Goal: Navigation & Orientation: Find specific page/section

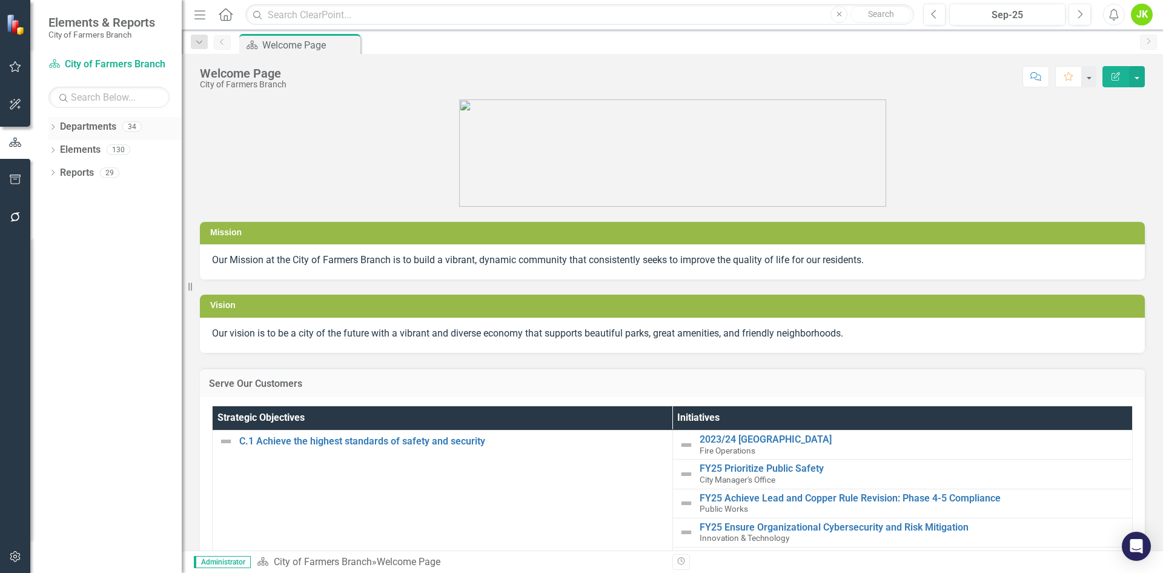
click at [56, 125] on icon "Dropdown" at bounding box center [52, 128] width 8 height 7
click at [62, 147] on icon "Dropdown" at bounding box center [59, 148] width 9 height 7
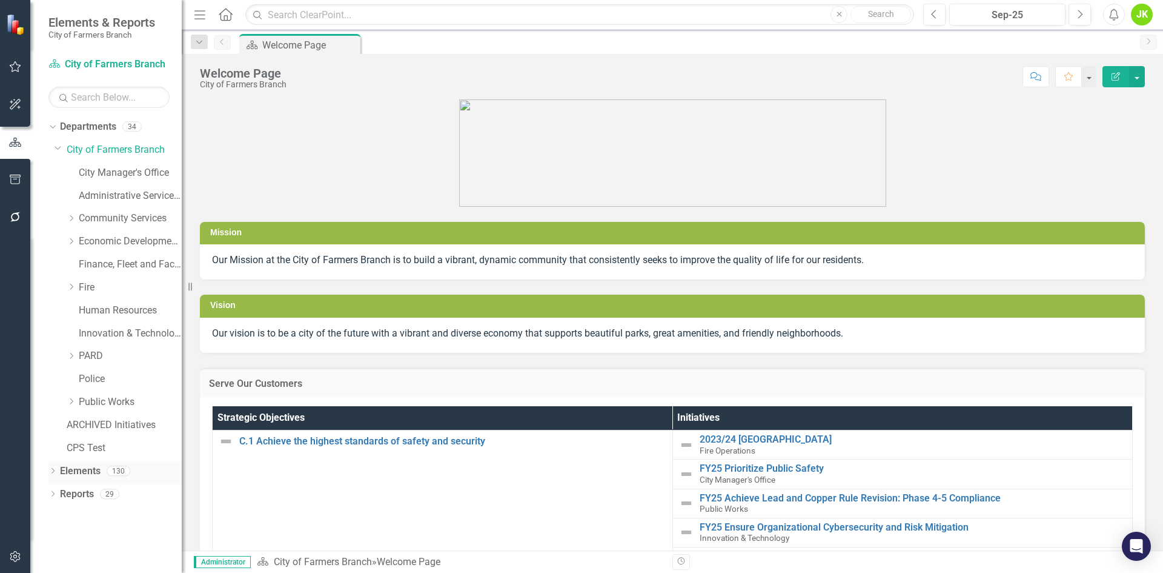
click at [54, 464] on div "Dropdown Elements 130" at bounding box center [114, 472] width 133 height 23
click at [53, 473] on icon "Dropdown" at bounding box center [52, 471] width 8 height 7
click at [74, 351] on div "Dropdown" at bounding box center [71, 356] width 9 height 10
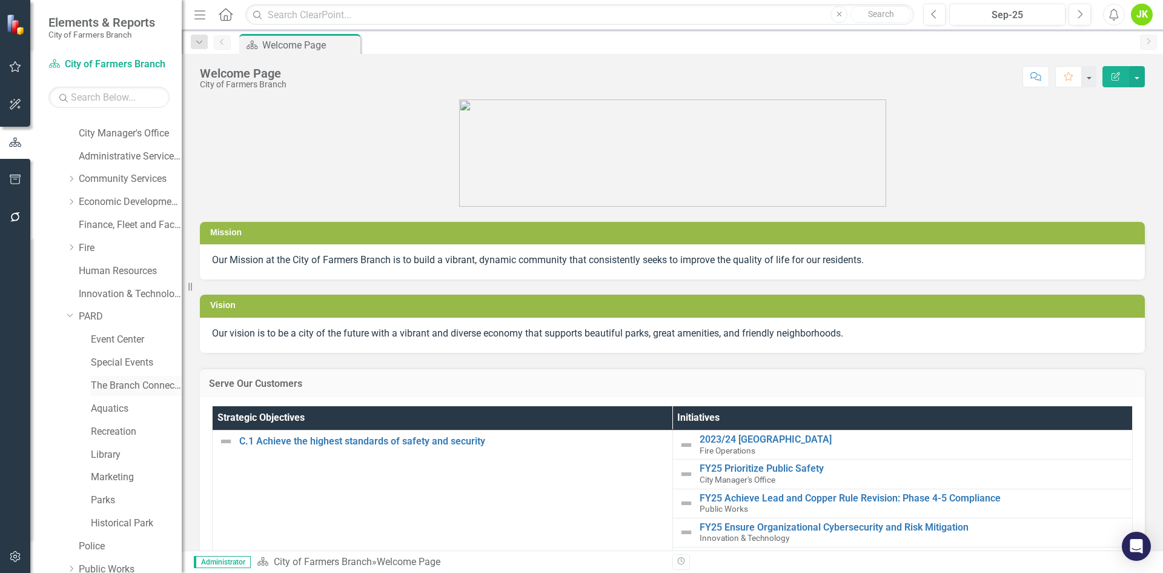
scroll to position [61, 0]
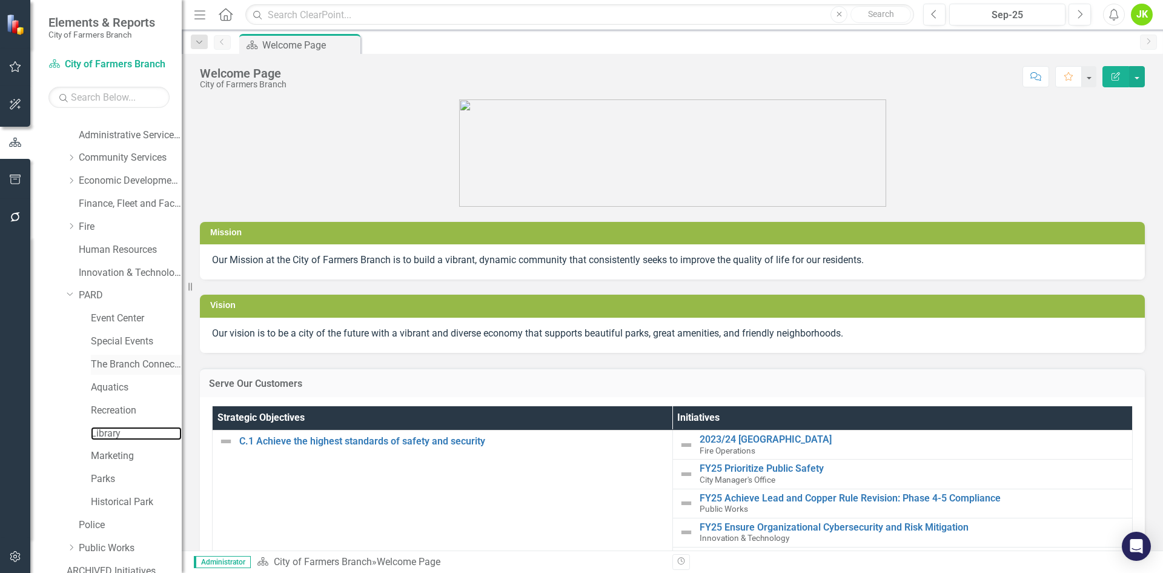
click at [118, 430] on link "Library" at bounding box center [136, 434] width 91 height 14
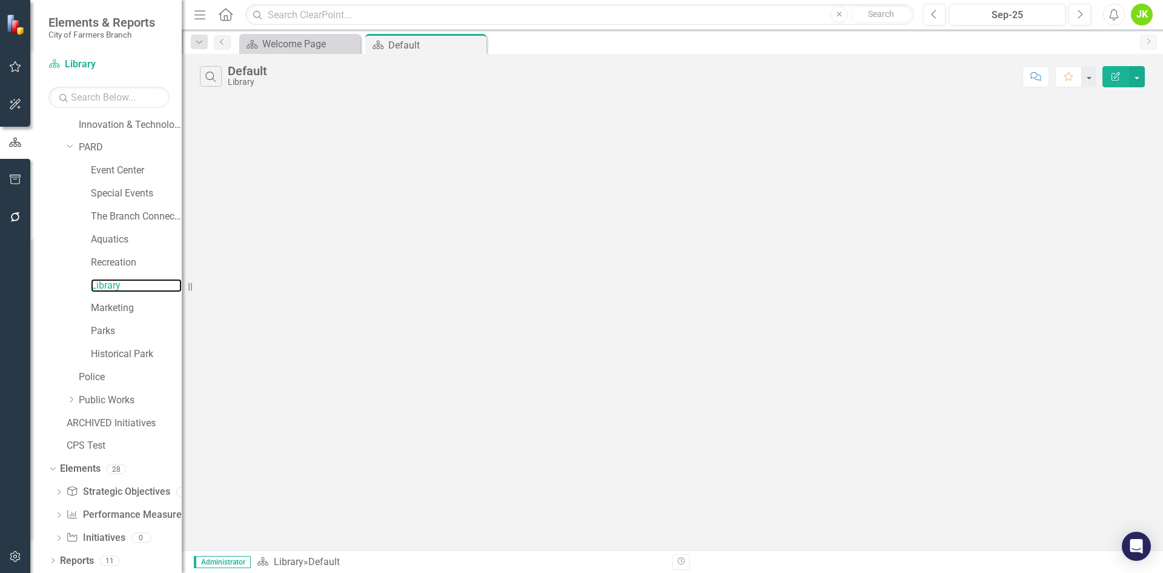
scroll to position [209, 0]
click at [98, 514] on link "Performance Measure Performance Measures" at bounding box center [126, 514] width 120 height 14
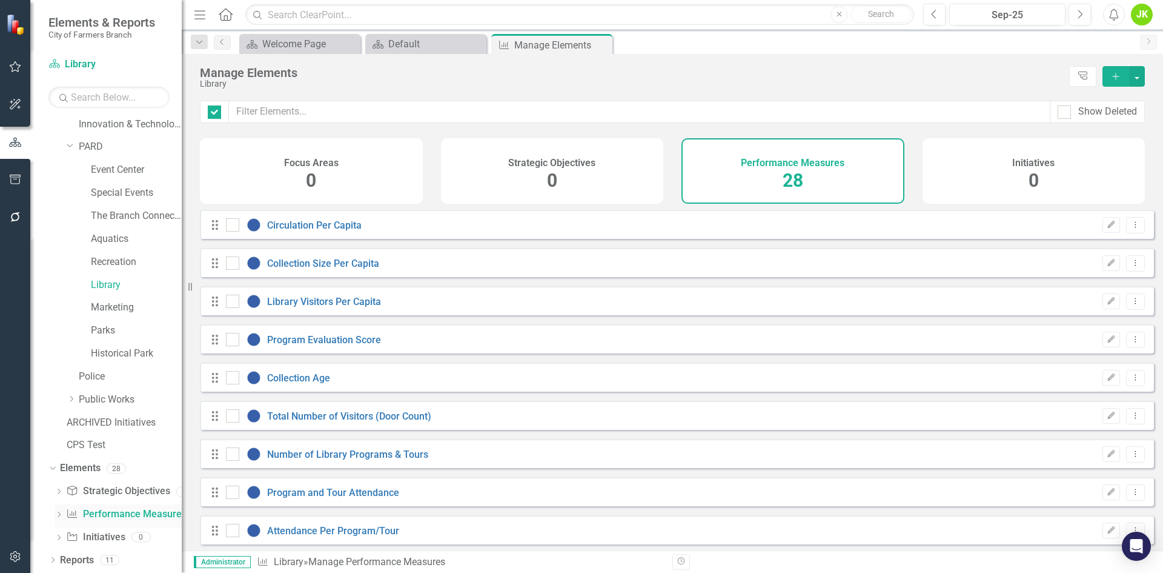
checkbox input "false"
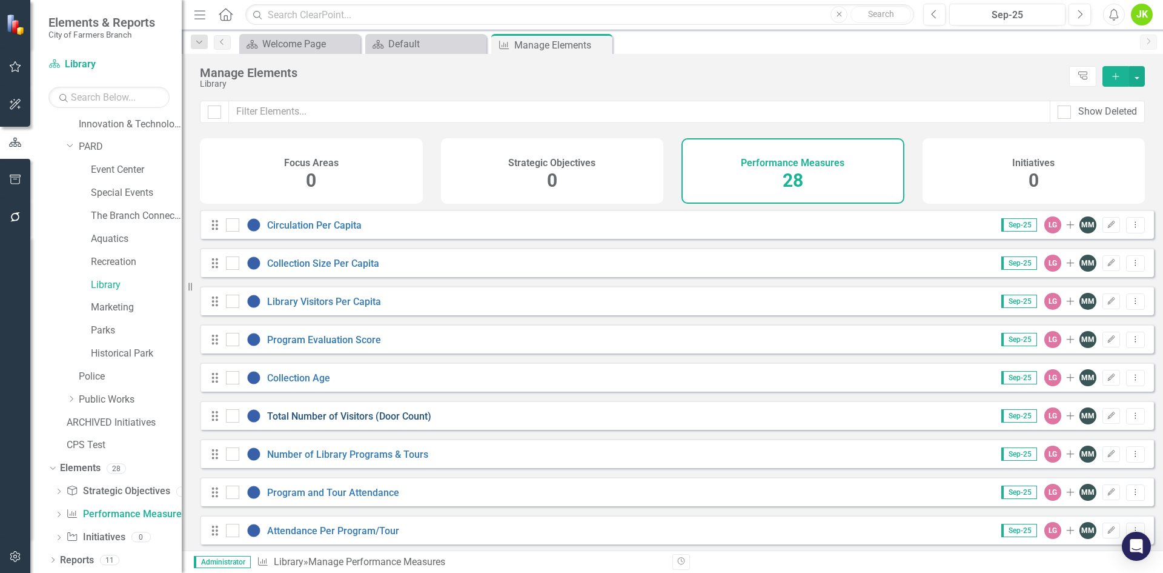
click at [397, 422] on link "Total Number of Visitors (Door Count)" at bounding box center [349, 416] width 164 height 12
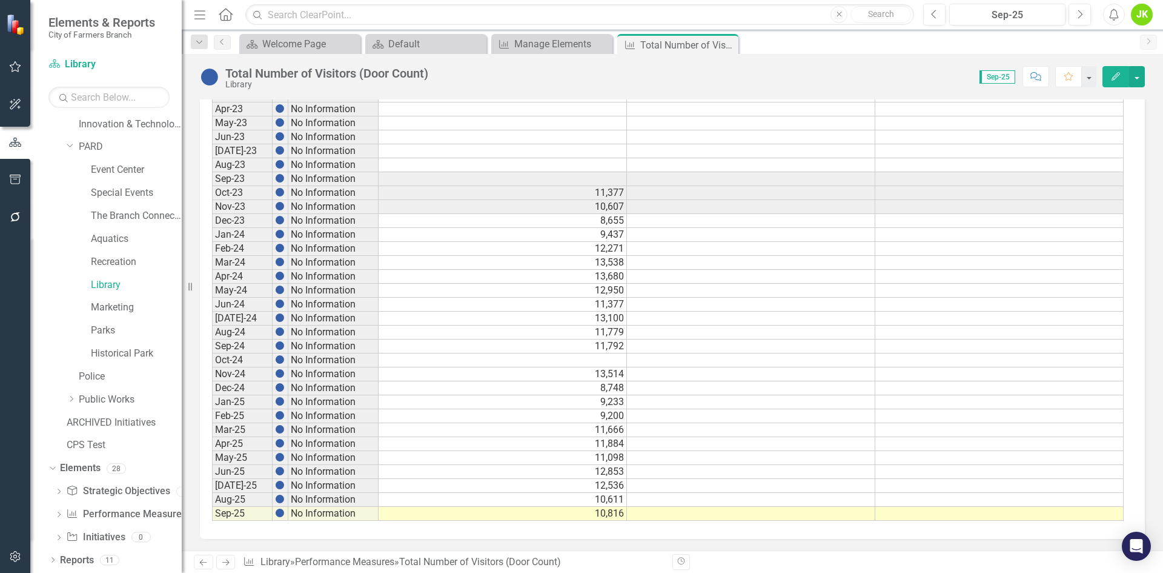
scroll to position [536, 0]
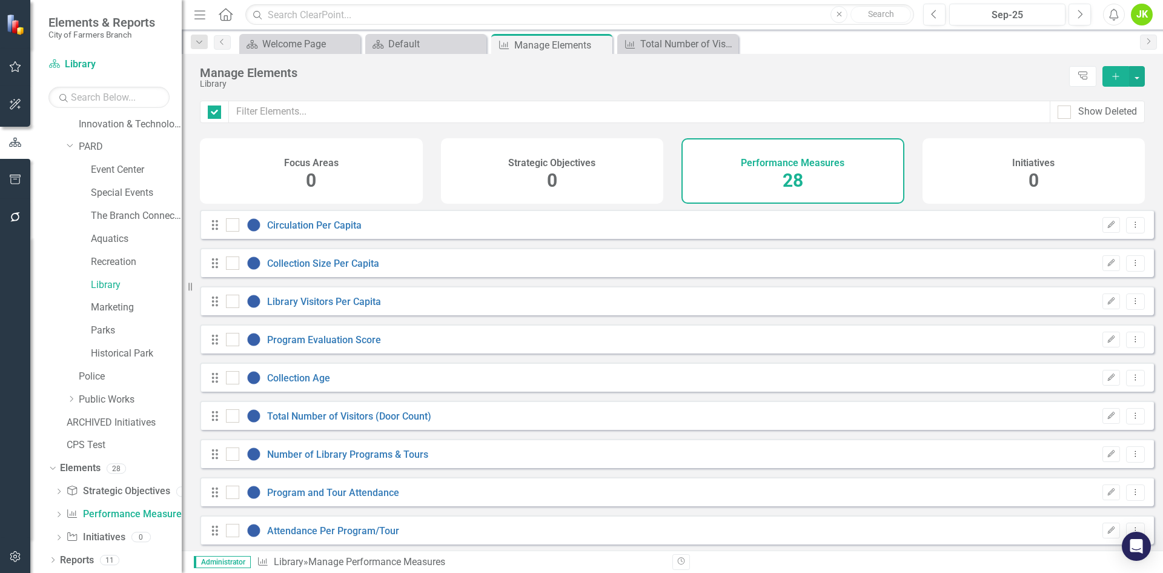
checkbox input "false"
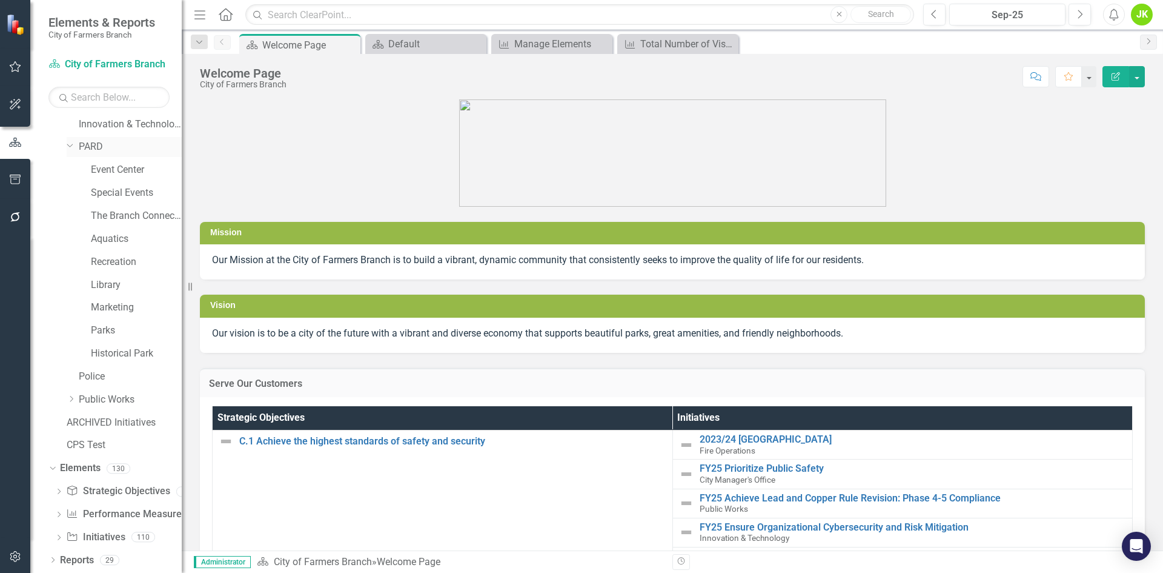
click at [72, 142] on icon "Dropdown" at bounding box center [70, 145] width 7 height 9
click at [72, 354] on icon "Dropdown" at bounding box center [71, 352] width 9 height 7
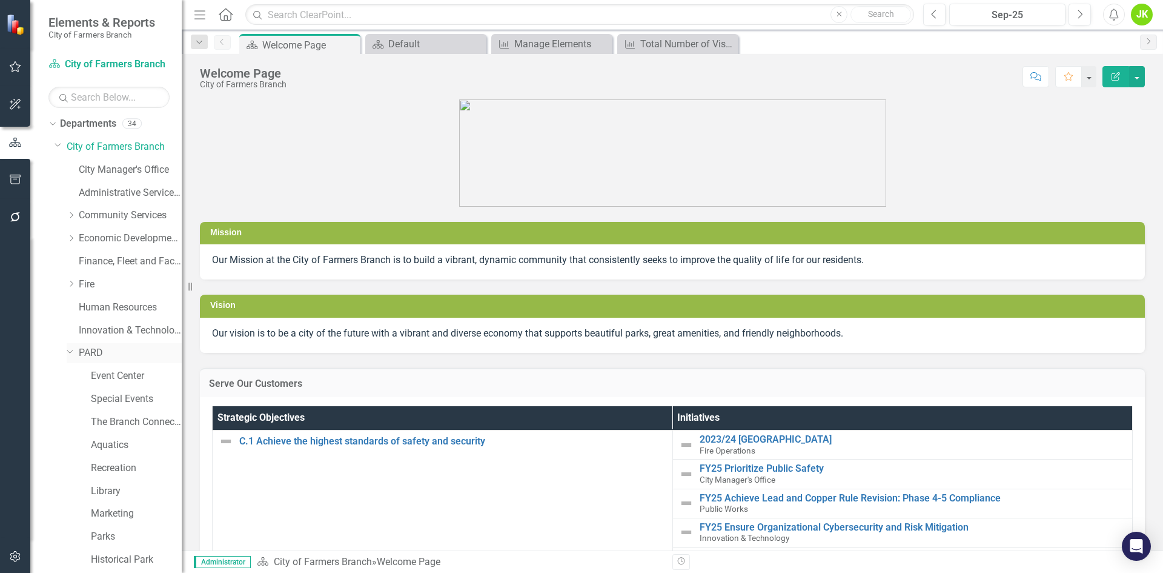
scroll to position [209, 0]
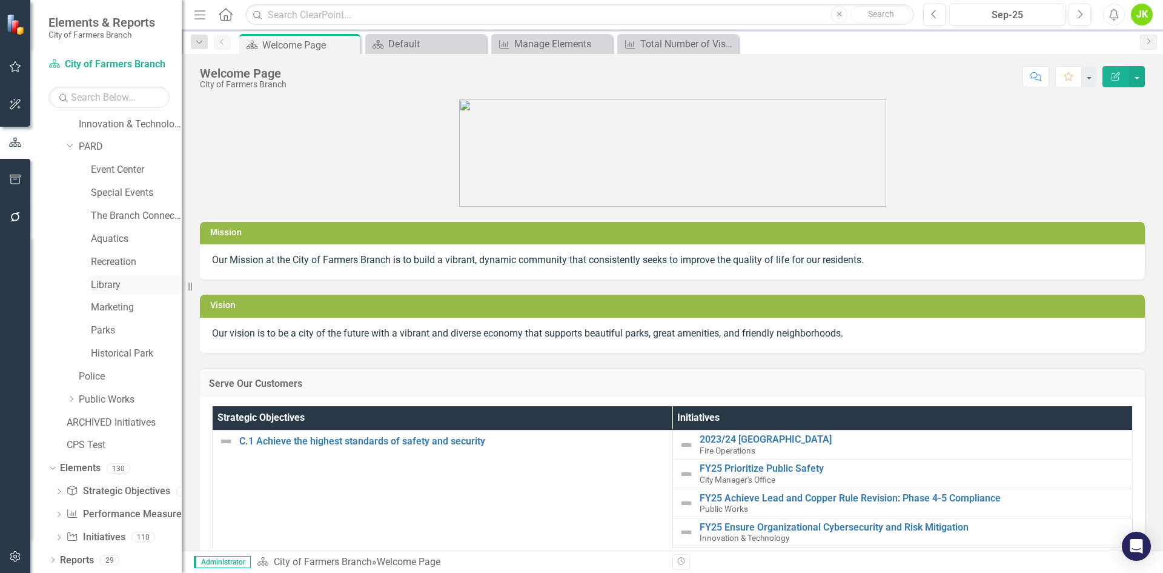
click at [112, 290] on link "Library" at bounding box center [136, 285] width 91 height 14
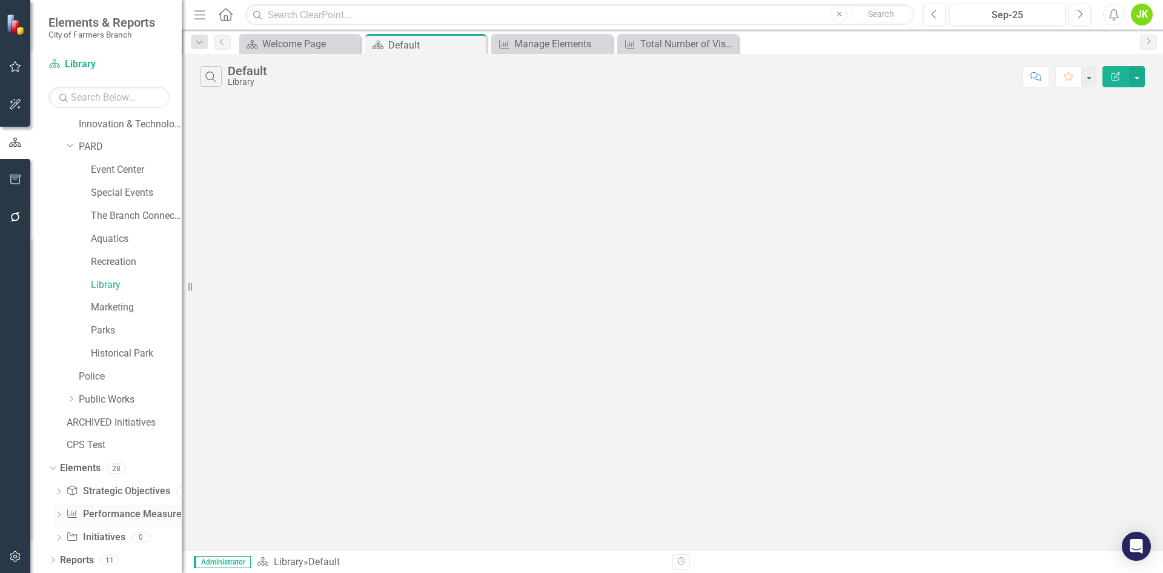
click at [113, 512] on link "Performance Measure Performance Measures" at bounding box center [126, 514] width 120 height 14
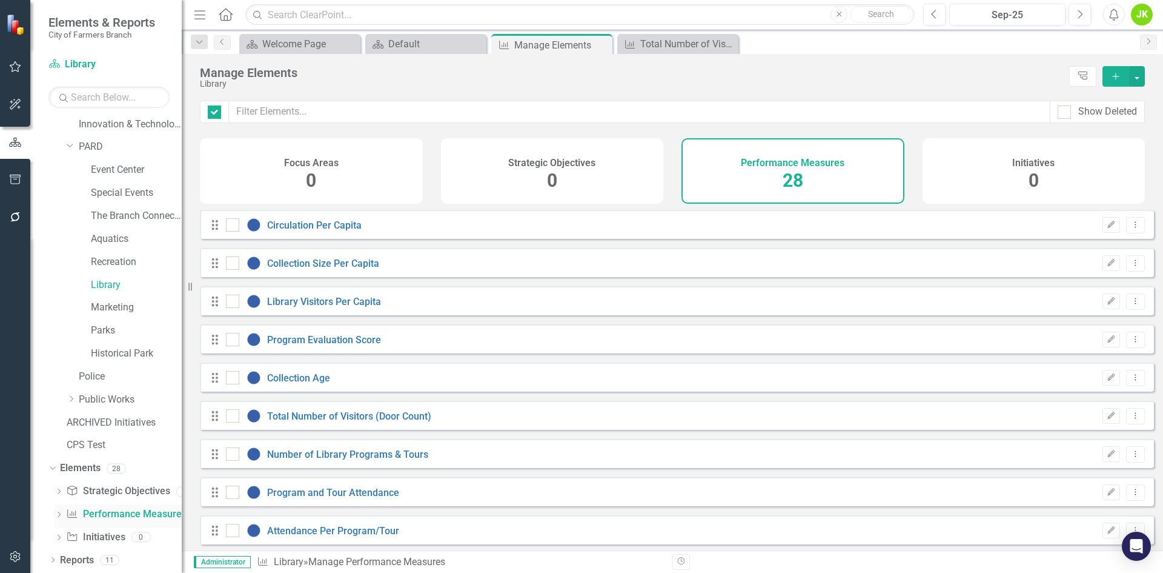
checkbox input "false"
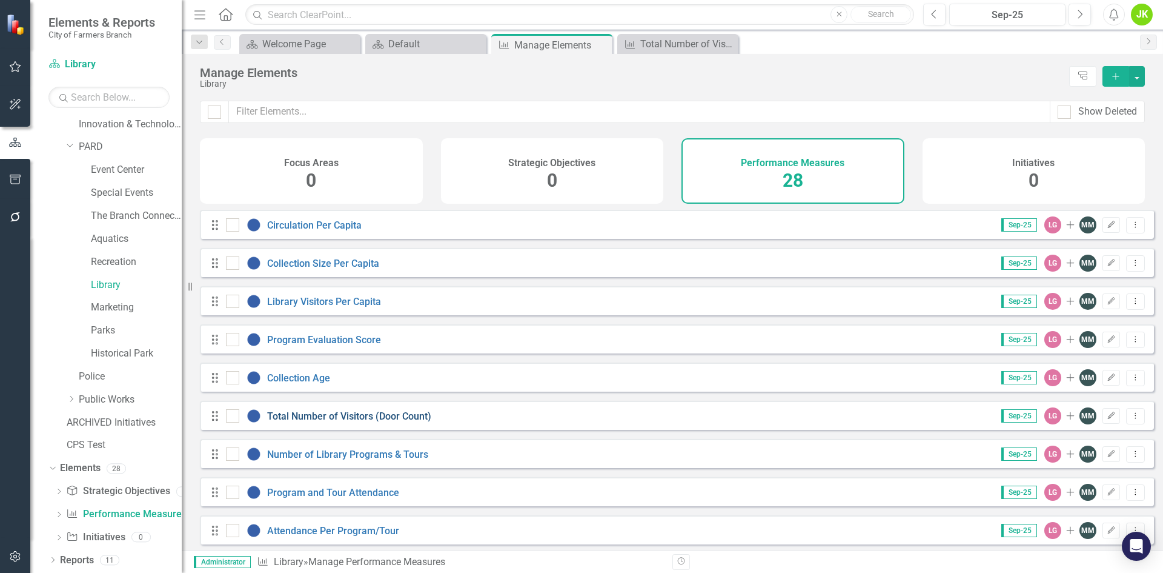
click at [383, 422] on link "Total Number of Visitors (Door Count)" at bounding box center [349, 416] width 164 height 12
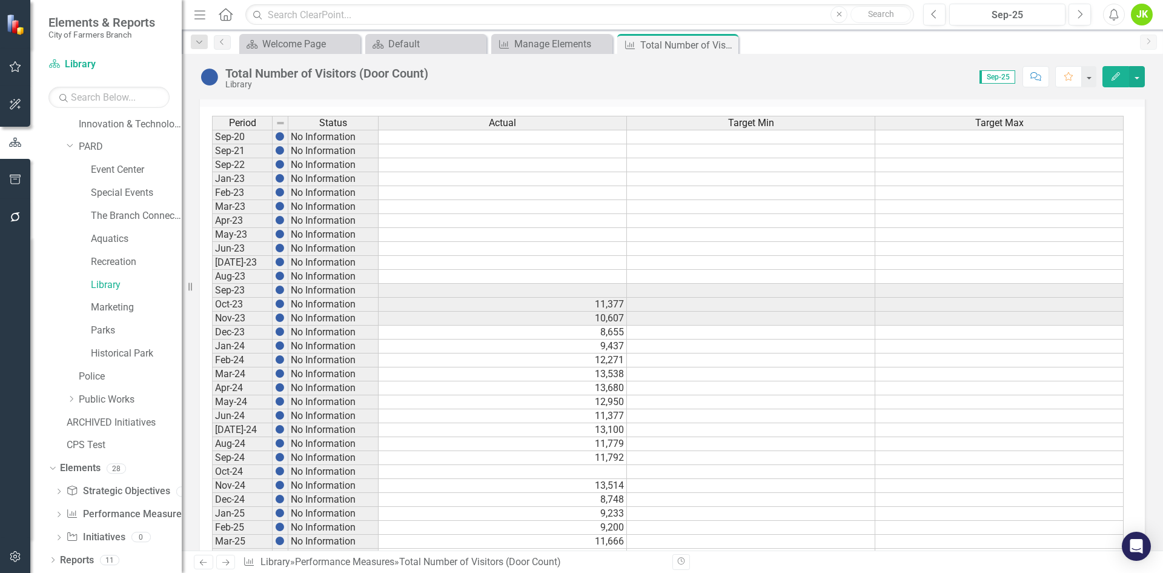
scroll to position [536, 0]
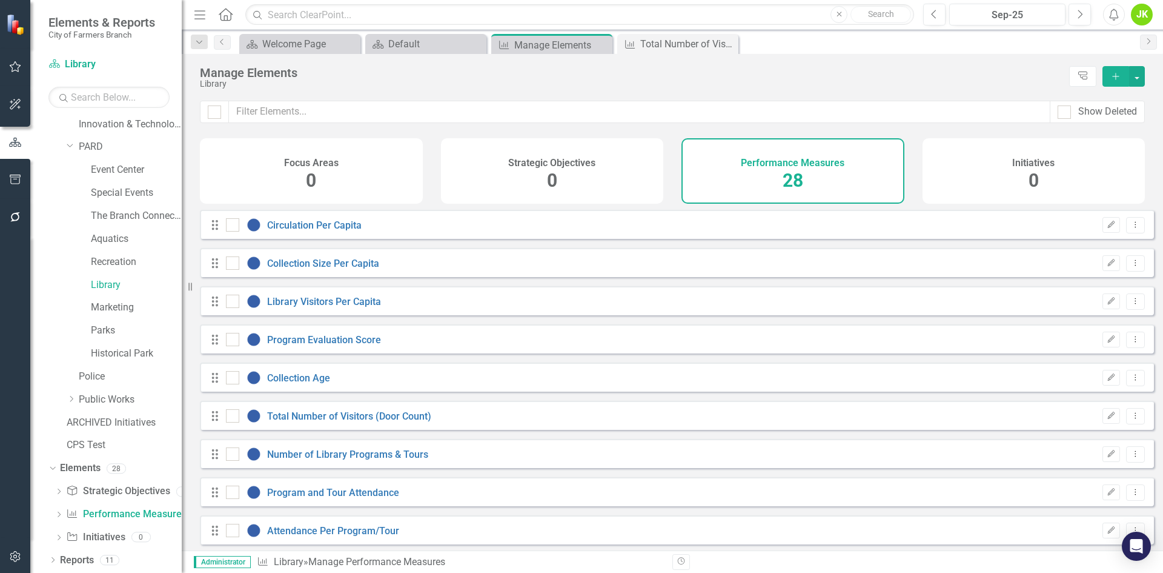
checkbox input "false"
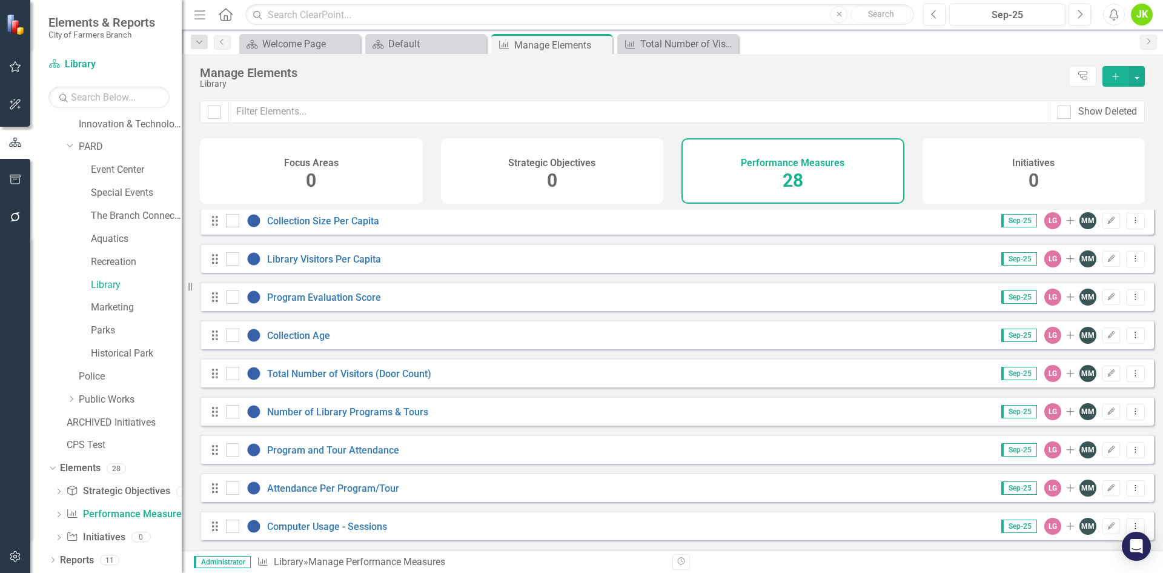
scroll to position [61, 0]
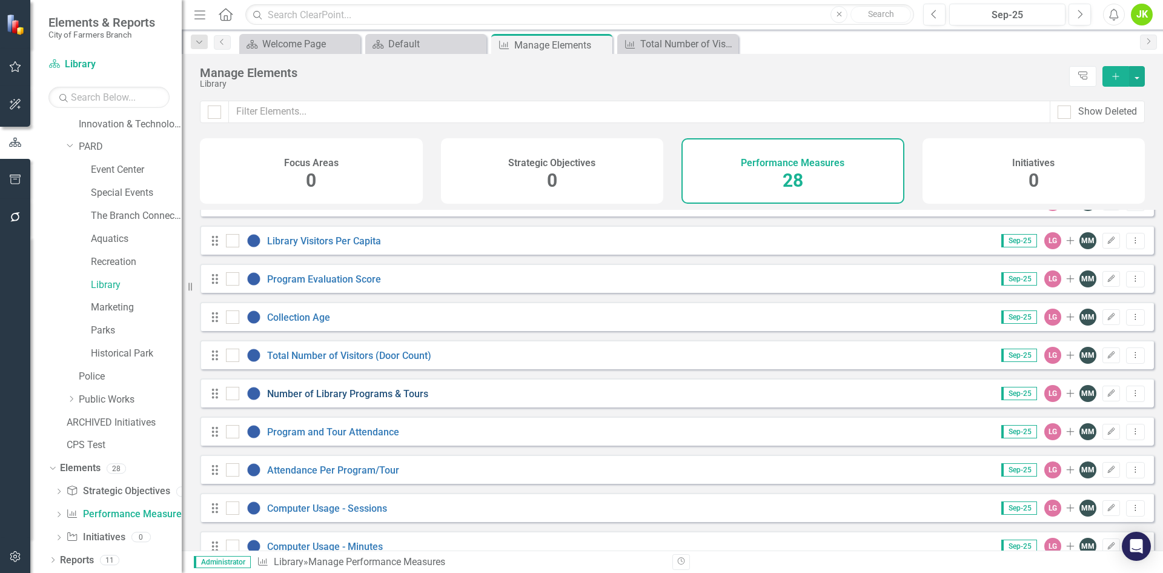
click at [401, 399] on link "Number of Library Programs & Tours" at bounding box center [347, 394] width 161 height 12
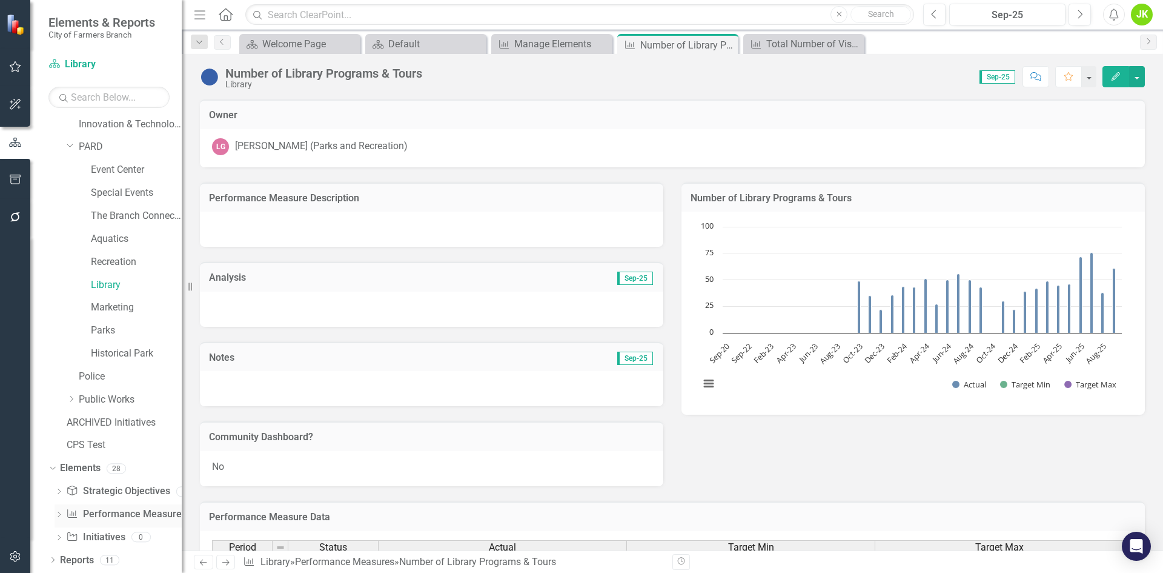
click at [116, 515] on link "Performance Measure Performance Measures" at bounding box center [126, 514] width 120 height 14
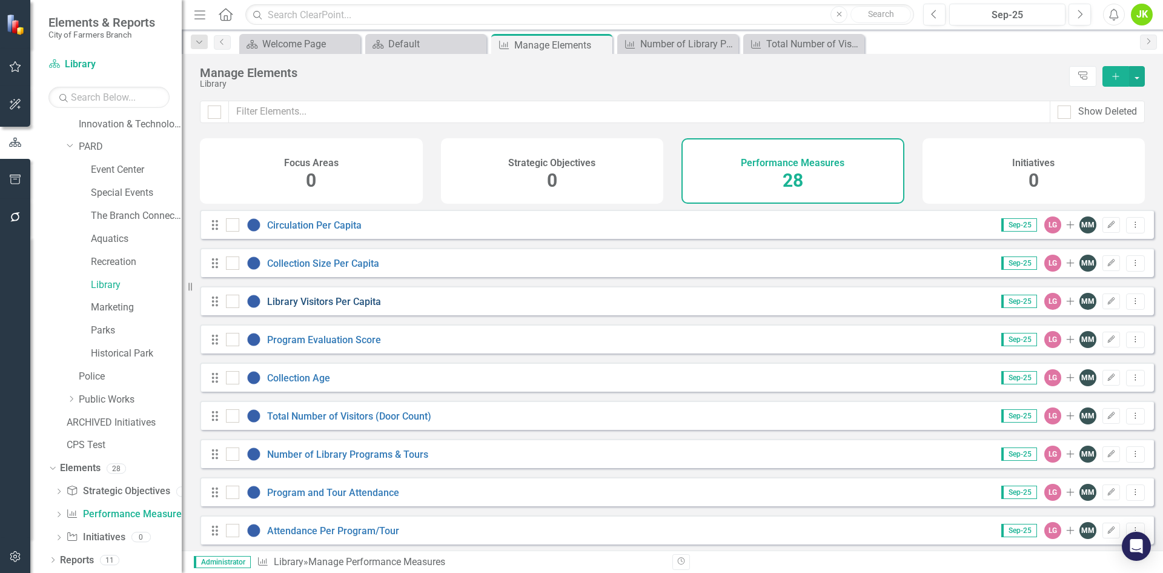
click at [335, 307] on link "Library Visitors Per Capita" at bounding box center [324, 302] width 114 height 12
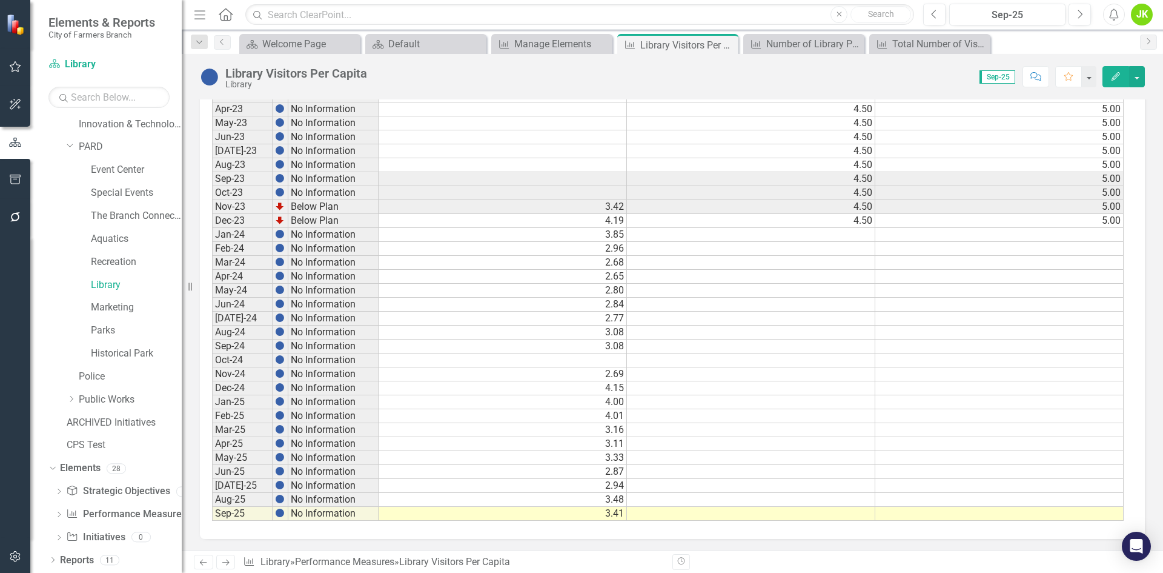
scroll to position [536, 0]
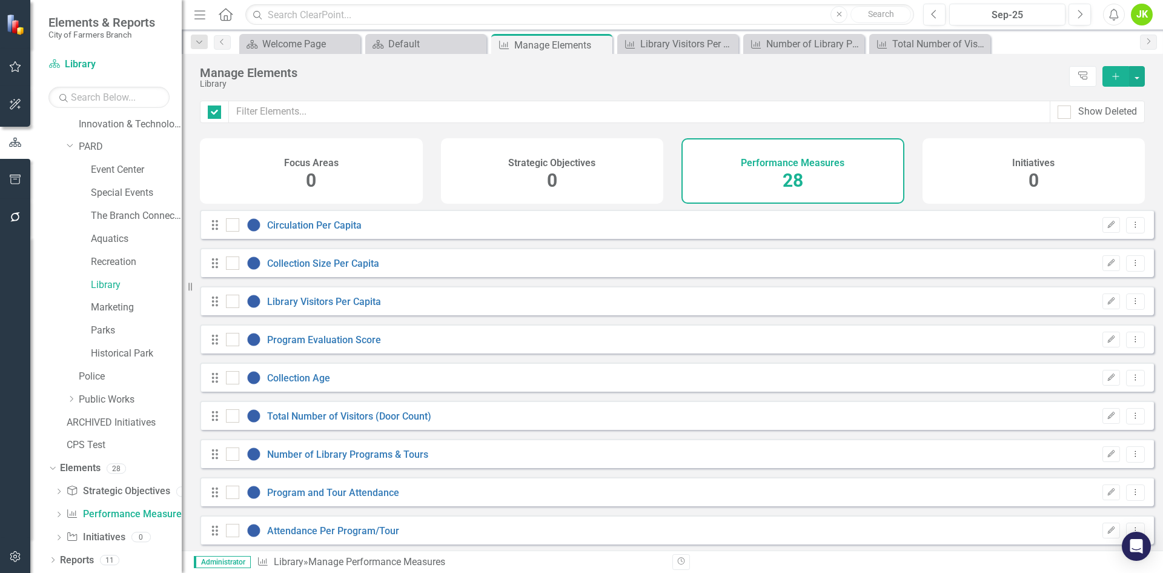
checkbox input "false"
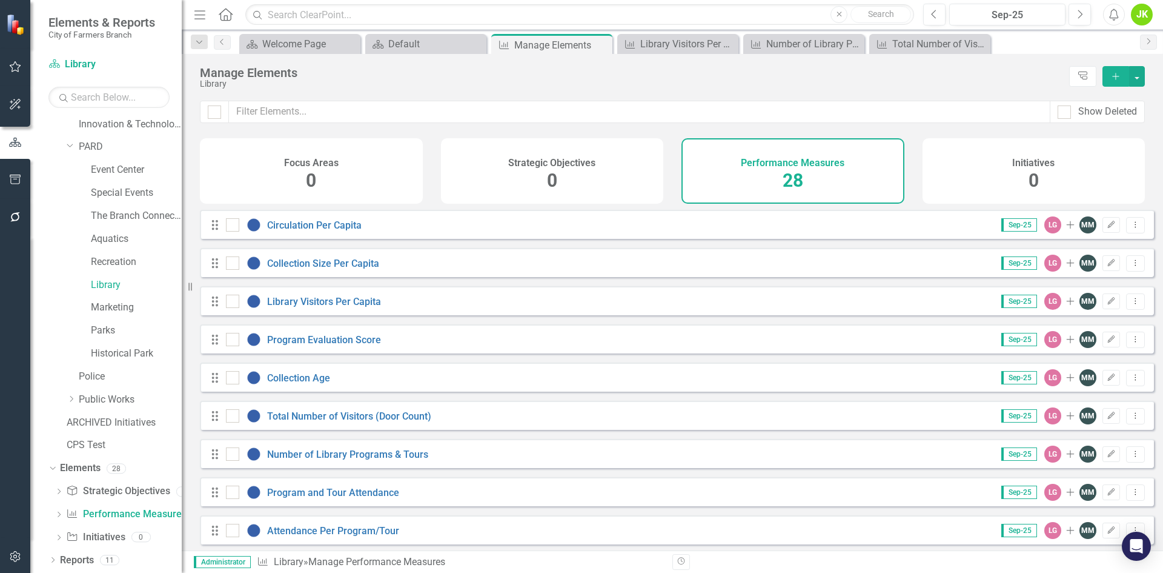
scroll to position [61, 0]
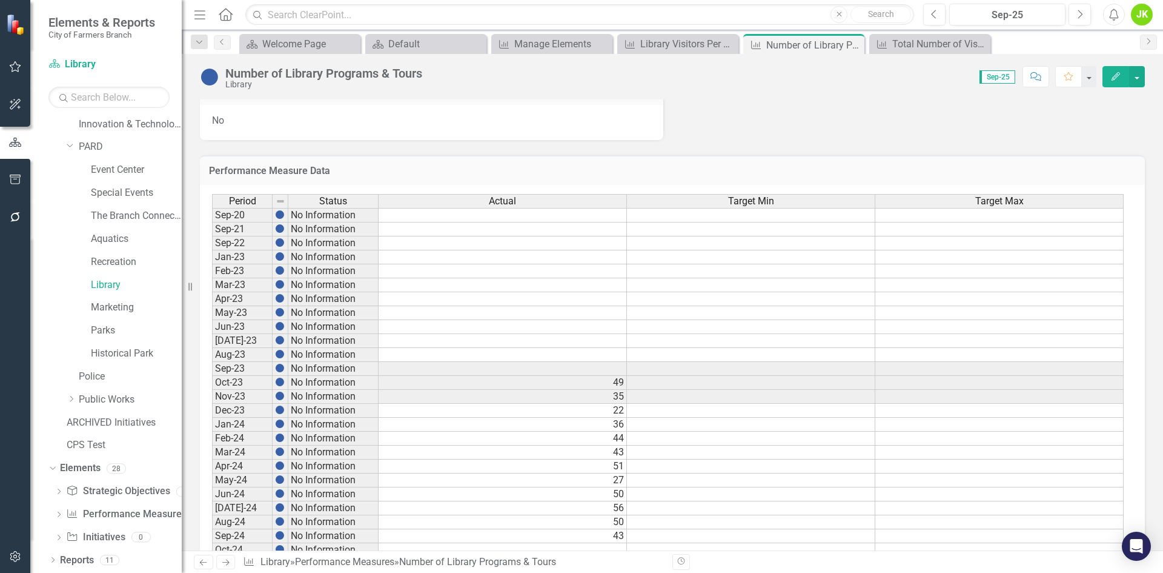
scroll to position [364, 0]
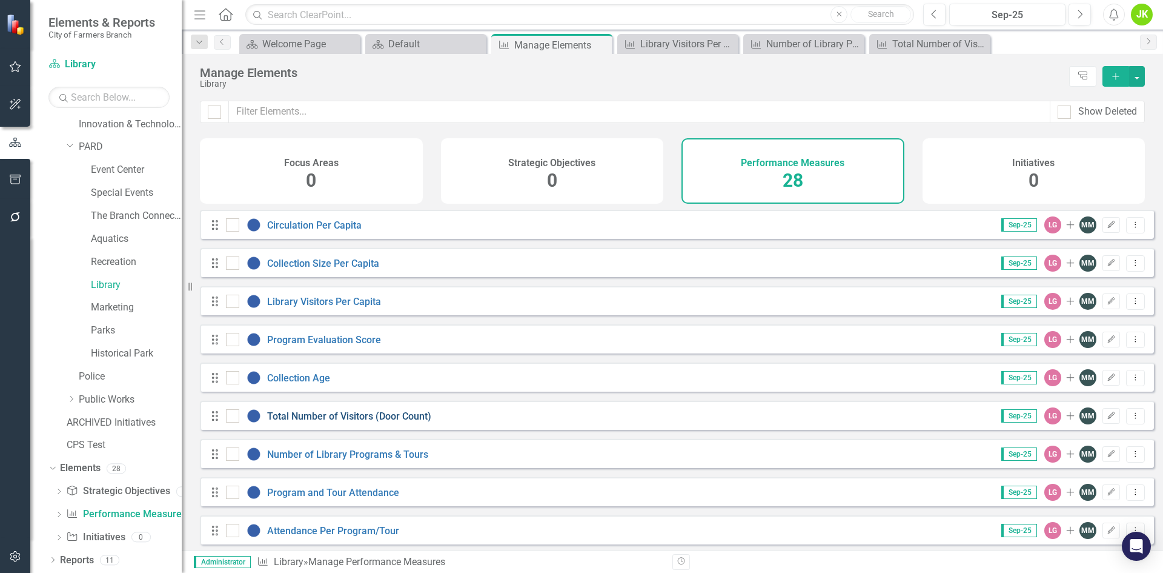
click at [388, 422] on link "Total Number of Visitors (Door Count)" at bounding box center [349, 416] width 164 height 12
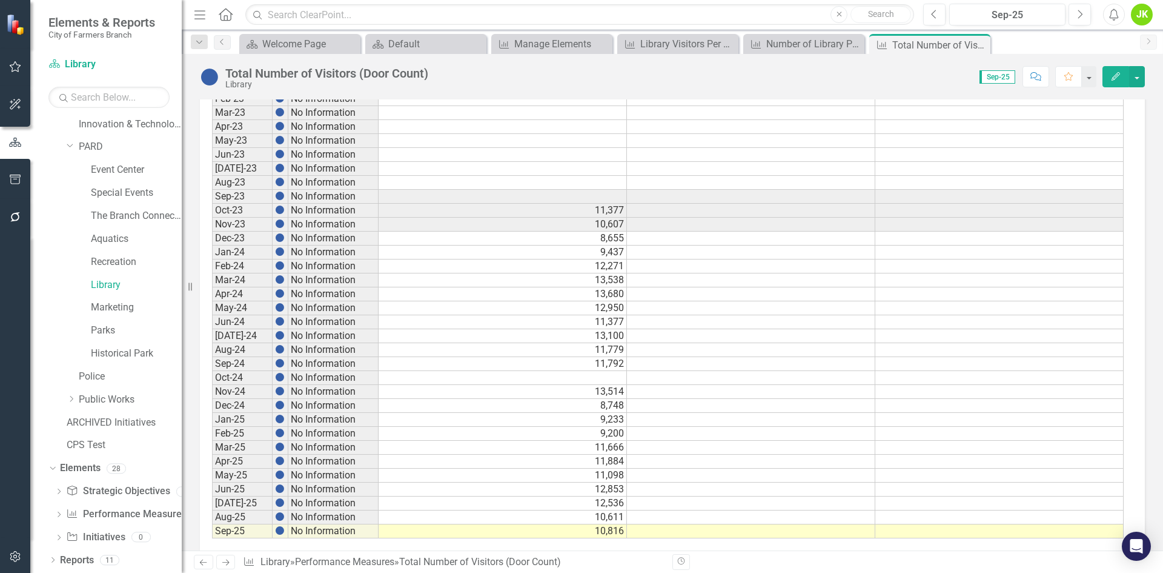
scroll to position [536, 0]
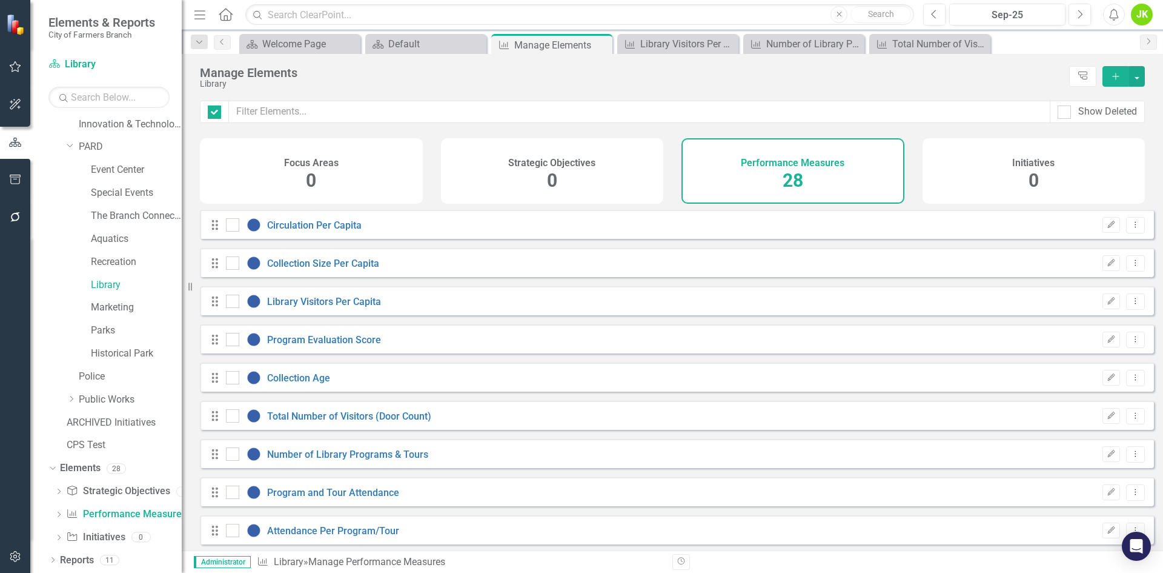
checkbox input "false"
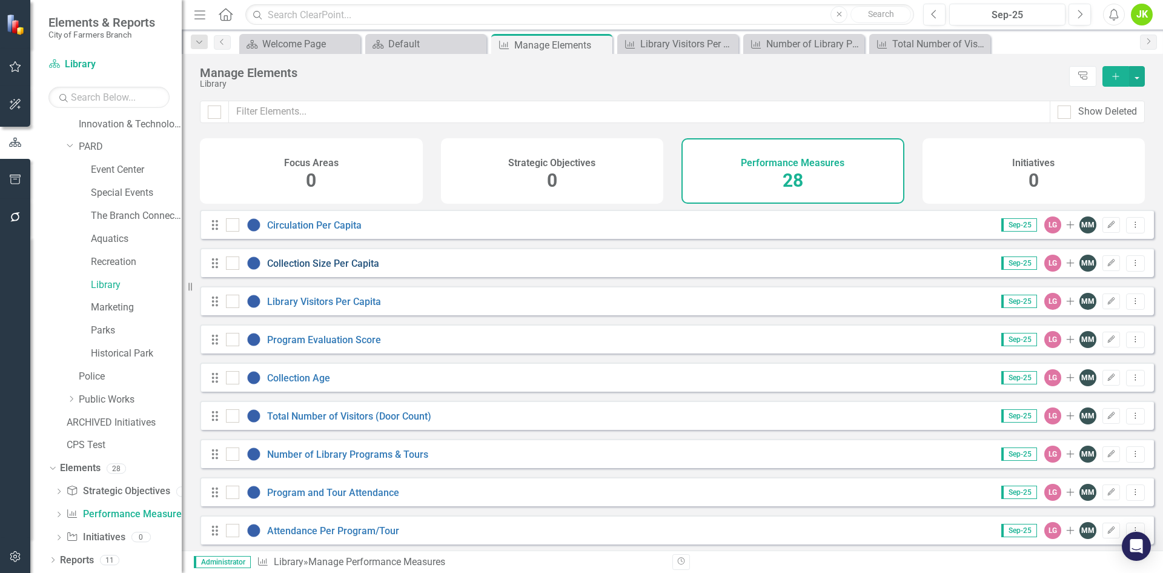
click at [370, 269] on link "Collection Size Per Capita" at bounding box center [323, 264] width 112 height 12
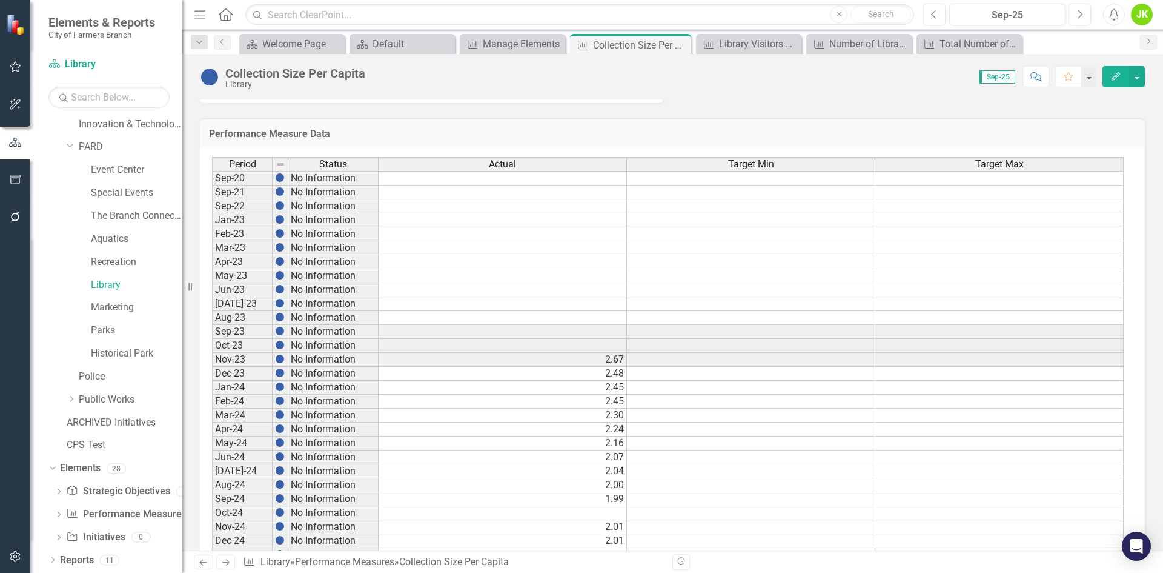
scroll to position [536, 0]
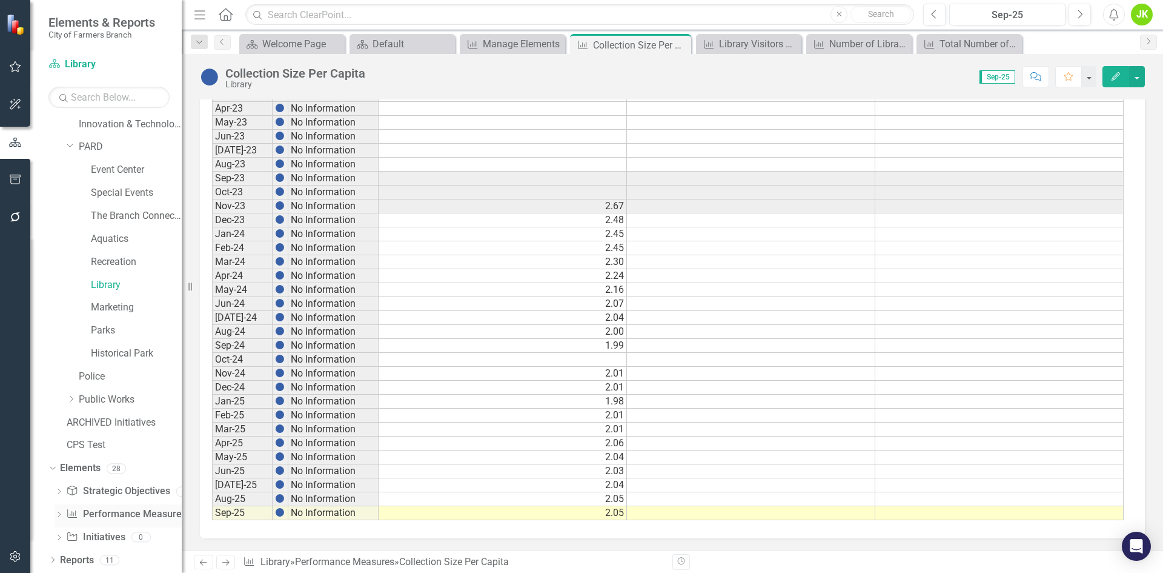
click at [141, 510] on link "Performance Measure Performance Measures" at bounding box center [126, 514] width 120 height 14
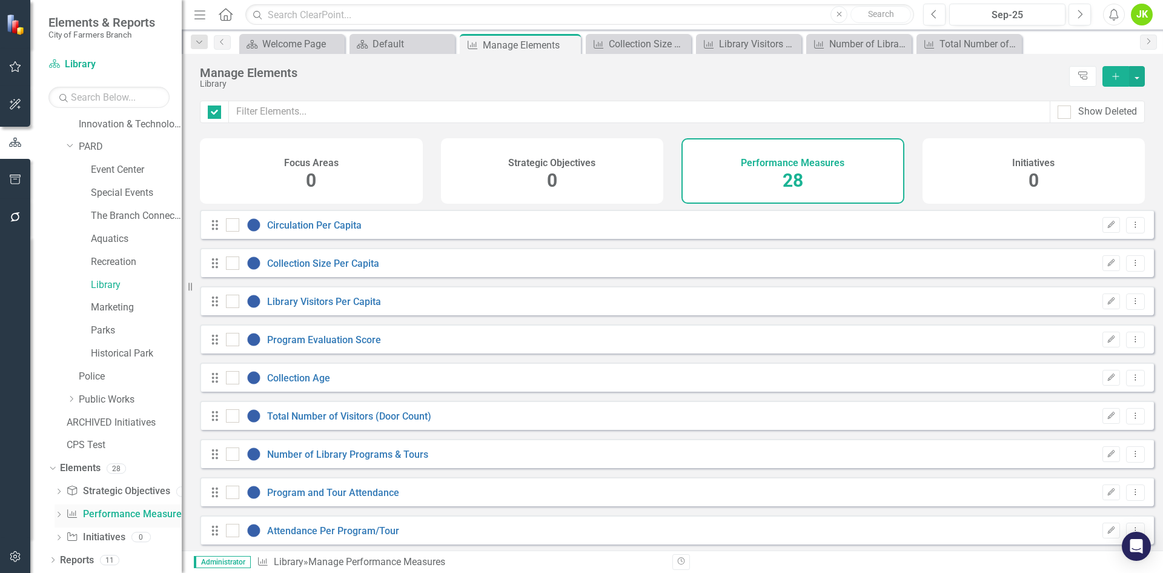
checkbox input "false"
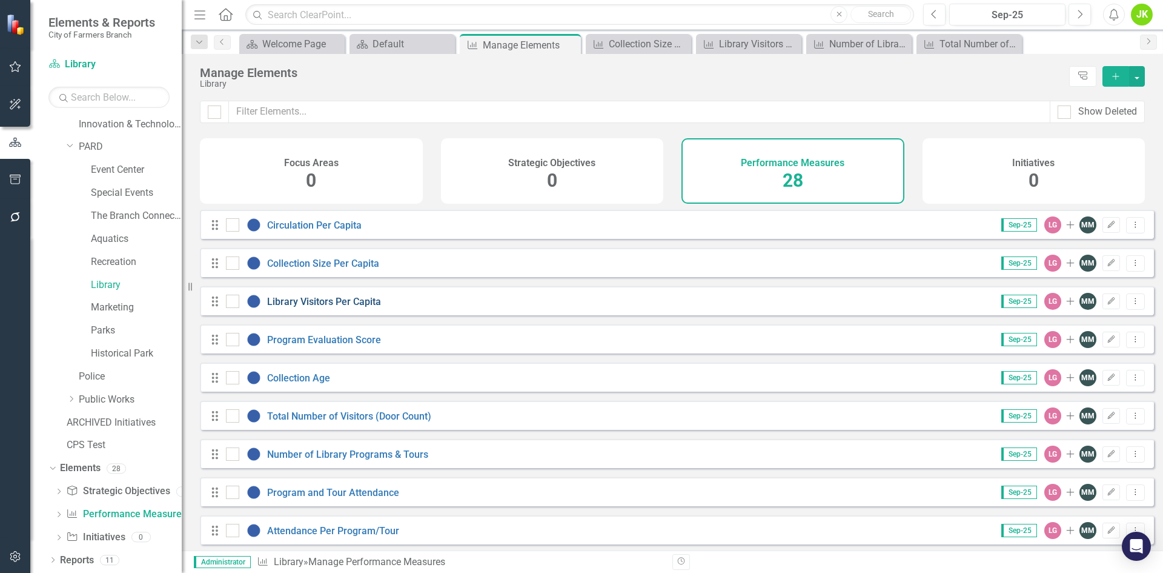
click at [354, 307] on link "Library Visitors Per Capita" at bounding box center [324, 302] width 114 height 12
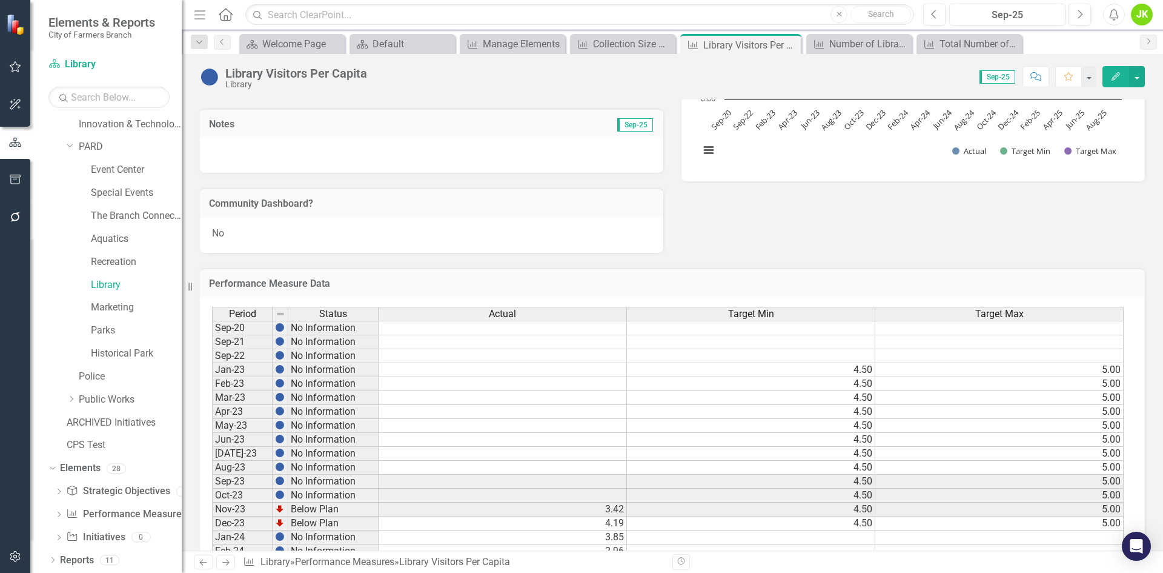
scroll to position [112, 0]
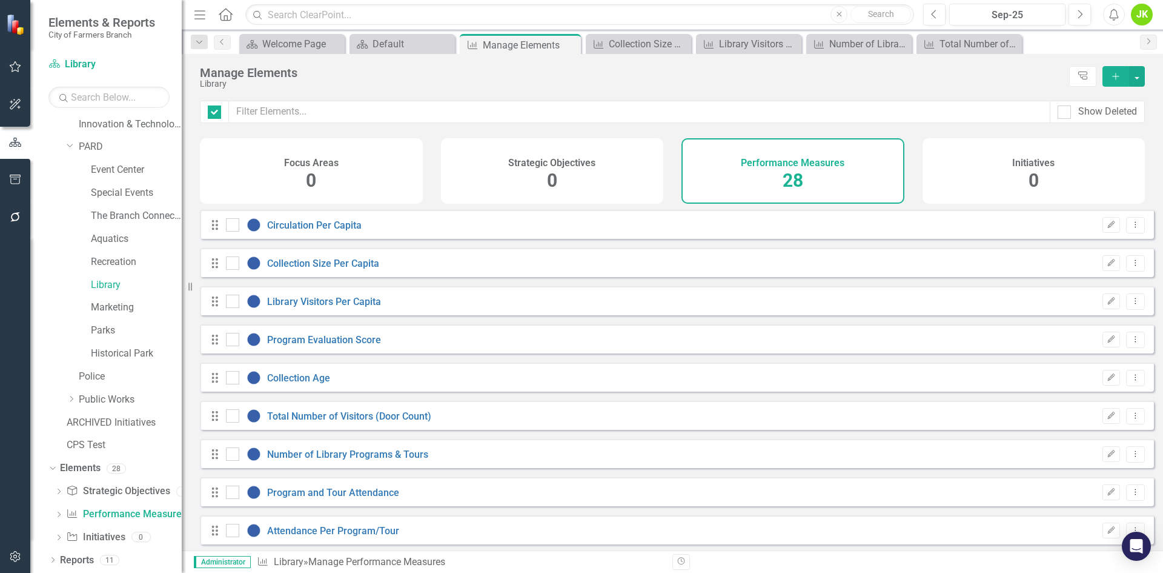
checkbox input "false"
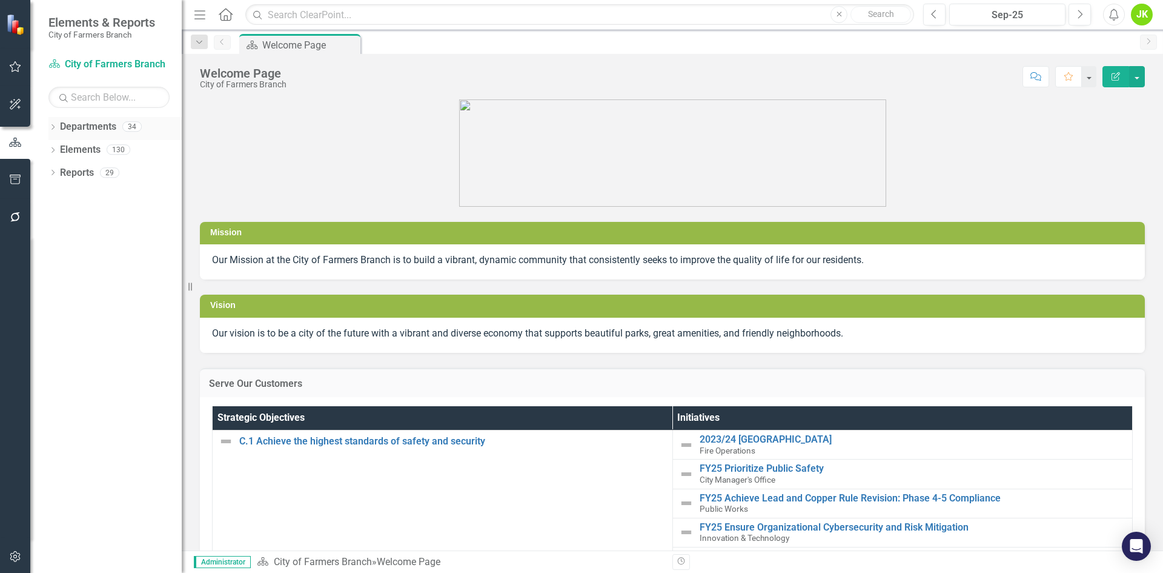
click at [54, 126] on icon at bounding box center [53, 126] width 3 height 5
click at [64, 147] on icon "Dropdown" at bounding box center [59, 148] width 9 height 7
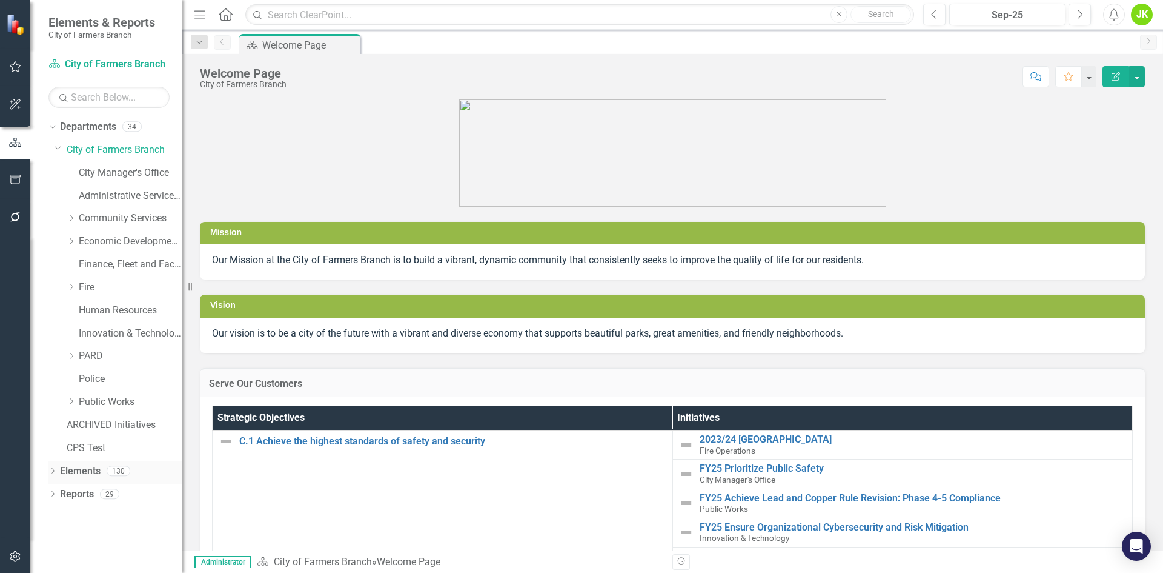
click at [56, 467] on div "Dropdown" at bounding box center [52, 472] width 8 height 10
click at [70, 217] on icon "Dropdown" at bounding box center [71, 217] width 9 height 7
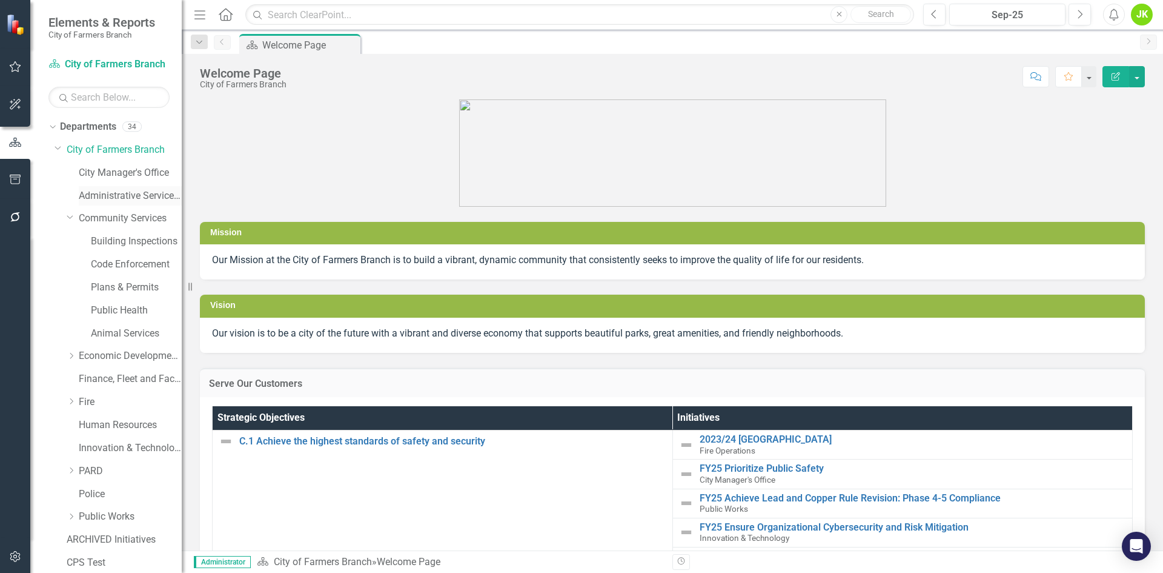
click at [110, 198] on link "Administrative Services & Communications" at bounding box center [130, 196] width 103 height 14
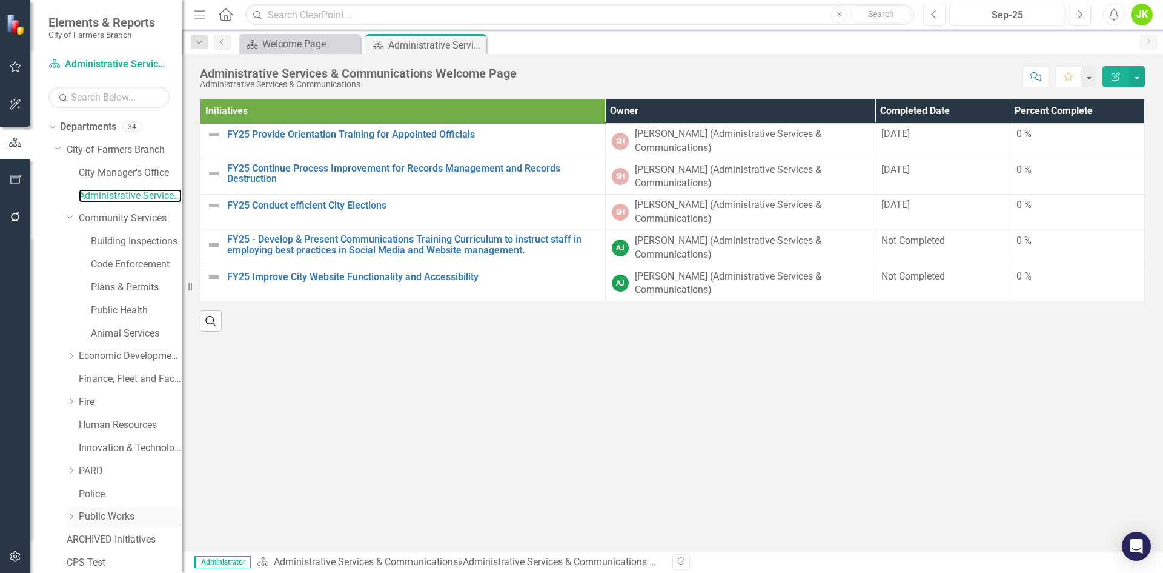
scroll to position [118, 0]
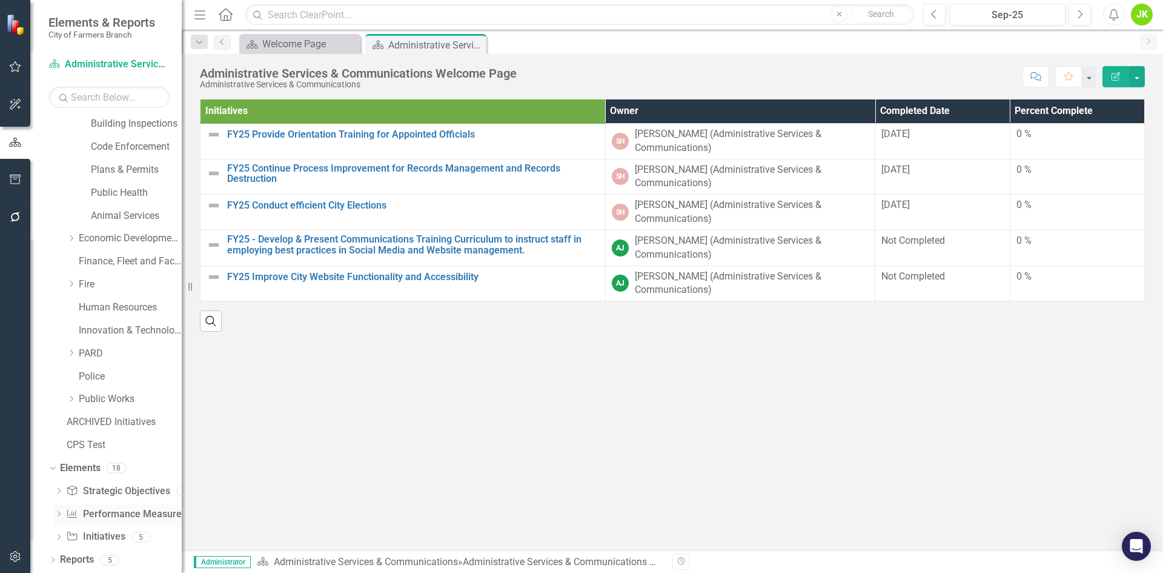
click at [109, 512] on link "Performance Measure Performance Measures" at bounding box center [126, 514] width 120 height 14
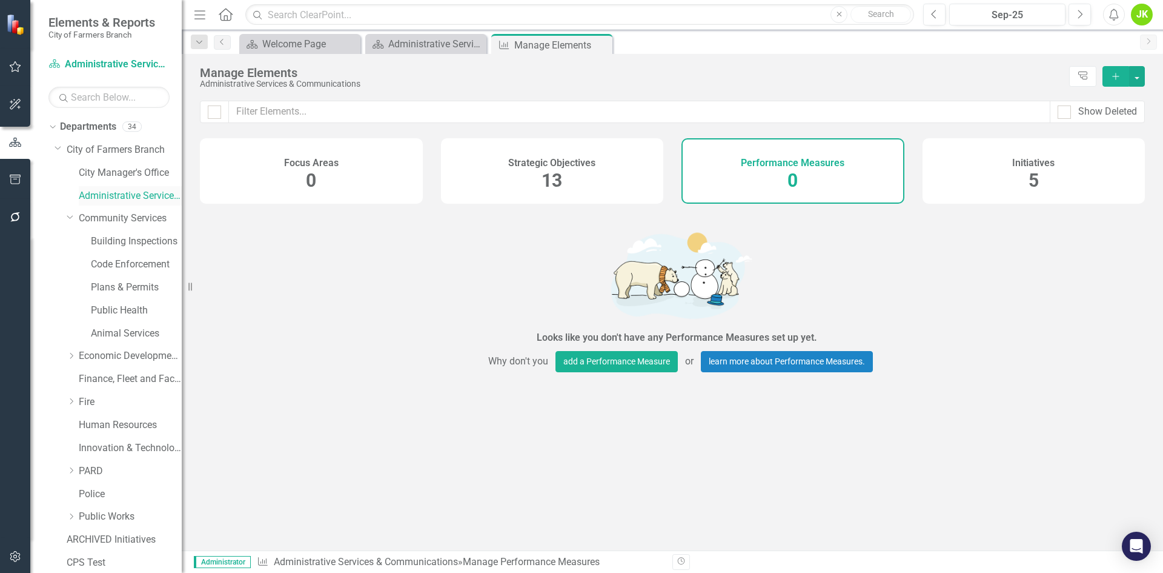
click at [84, 192] on link "Administrative Services & Communications" at bounding box center [130, 196] width 103 height 14
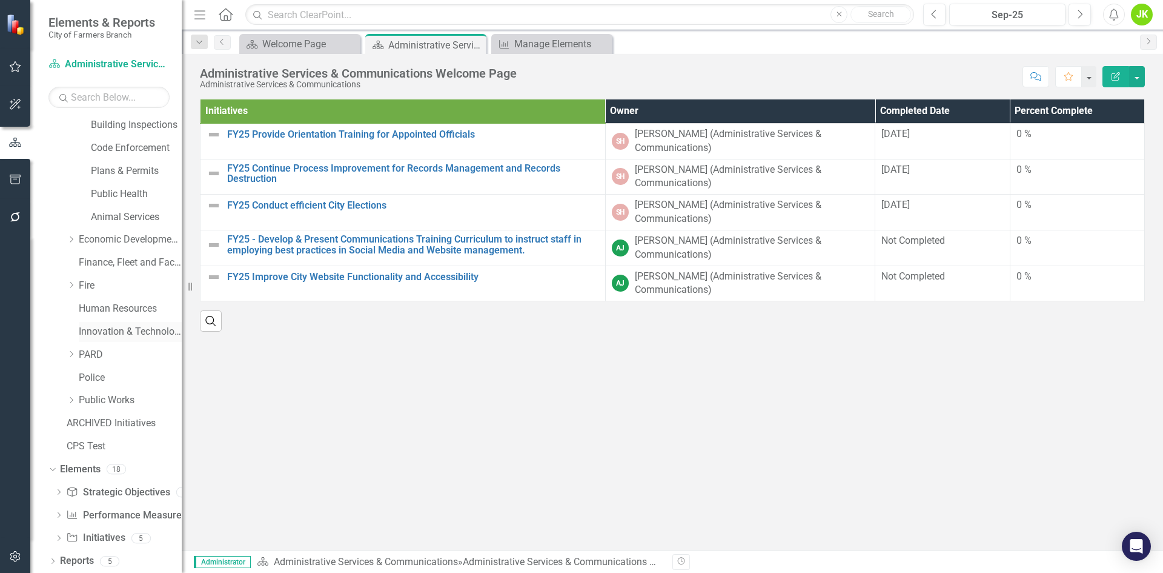
scroll to position [118, 0]
click at [122, 514] on link "Performance Measure Performance Measures" at bounding box center [126, 514] width 120 height 14
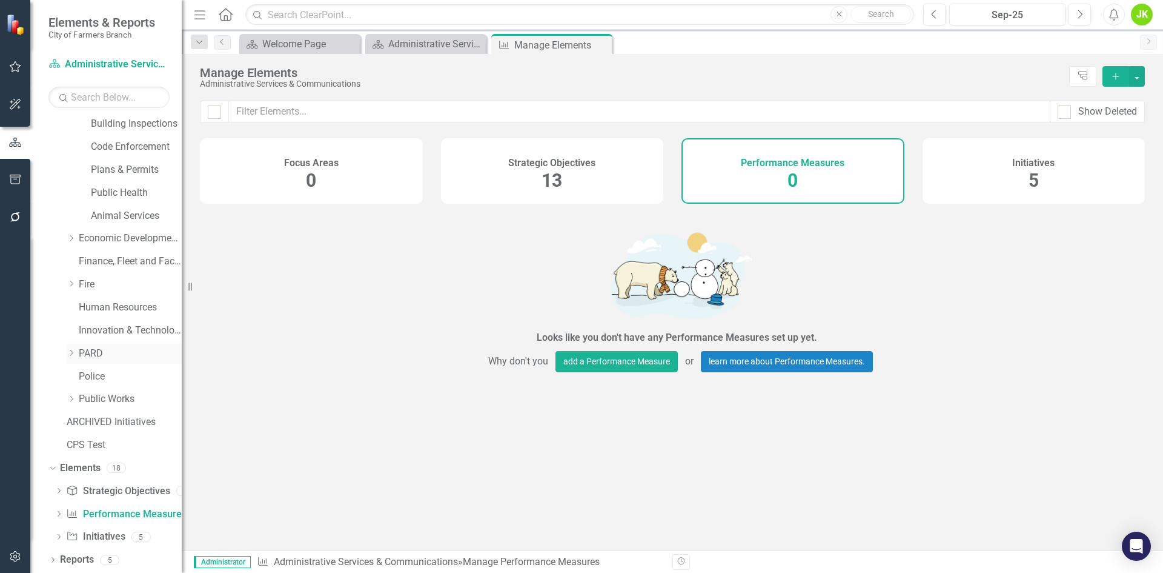
click at [72, 349] on icon "Dropdown" at bounding box center [71, 352] width 9 height 7
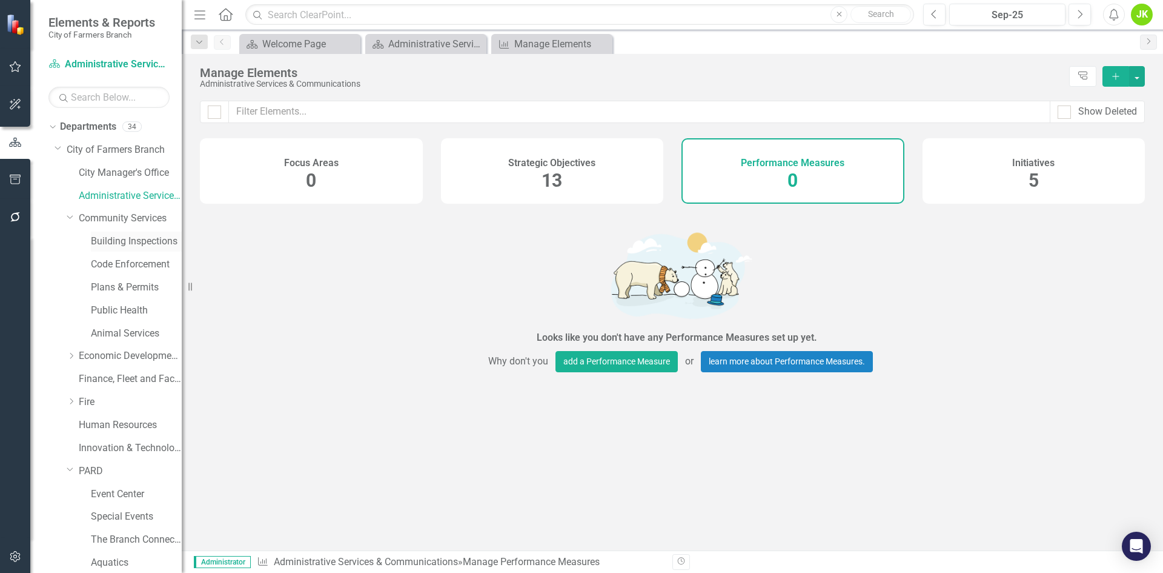
click at [131, 241] on link "Building Inspections" at bounding box center [136, 241] width 91 height 14
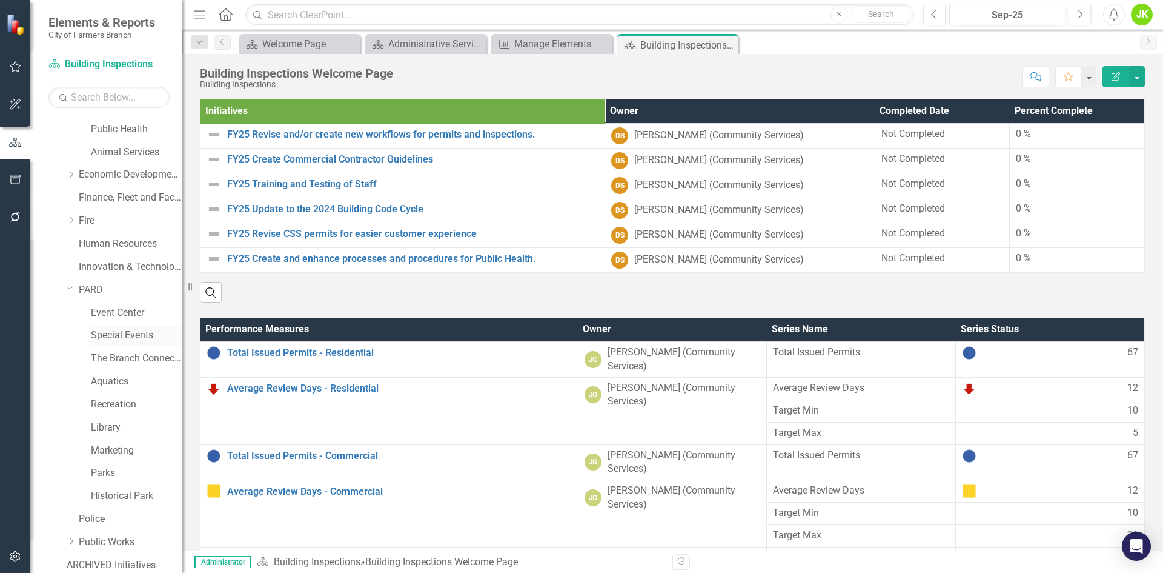
scroll to position [182, 0]
click at [76, 219] on icon "Dropdown" at bounding box center [71, 219] width 9 height 7
click at [72, 357] on icon "Dropdown" at bounding box center [70, 355] width 7 height 9
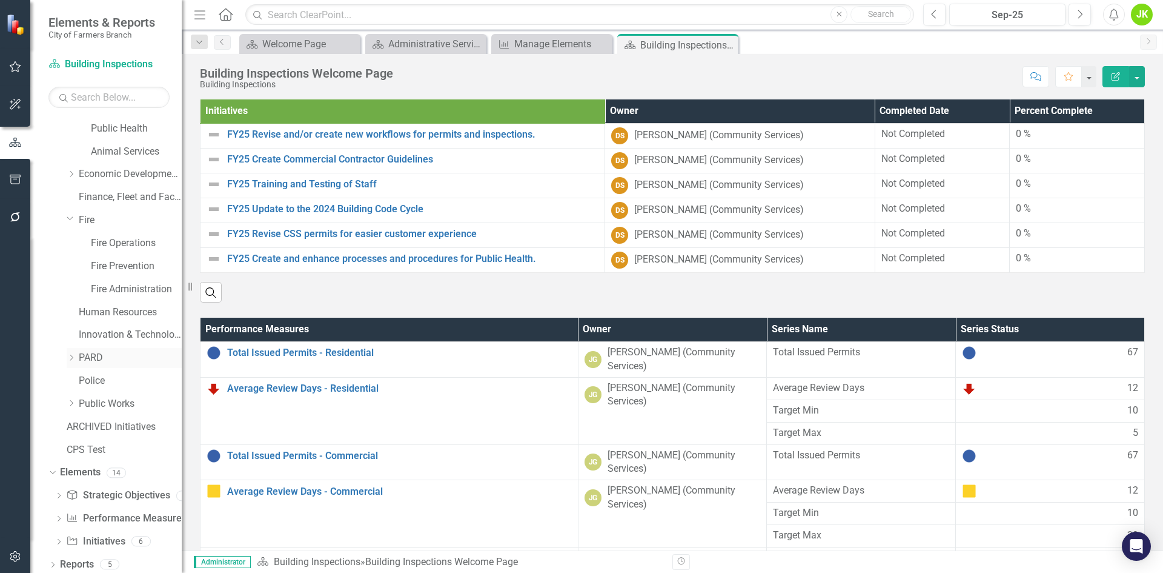
click at [72, 357] on icon "Dropdown" at bounding box center [71, 357] width 9 height 7
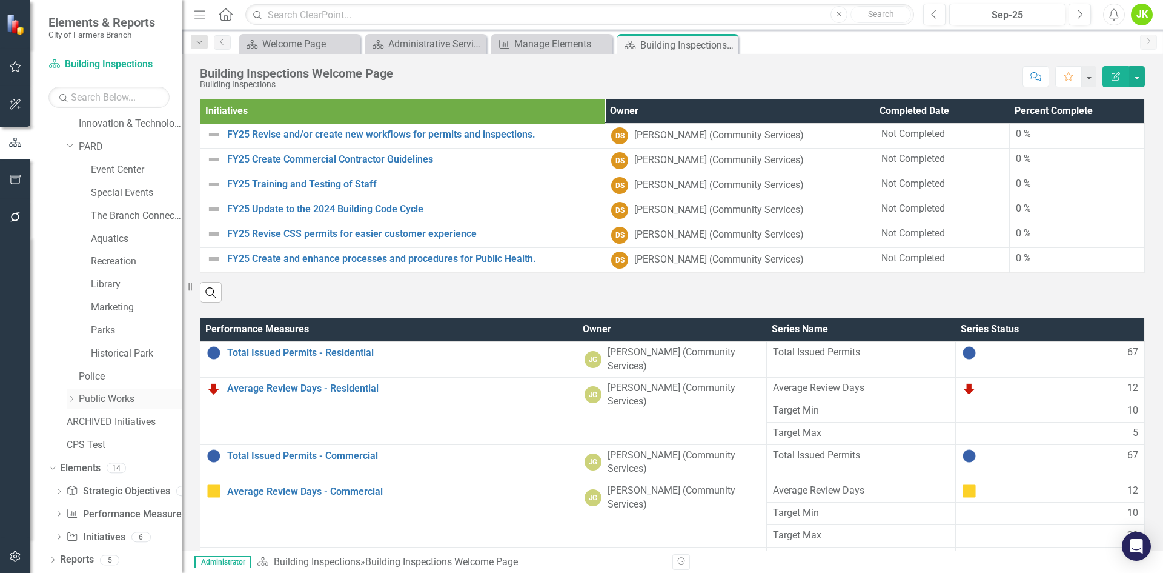
click at [72, 397] on icon at bounding box center [71, 399] width 3 height 6
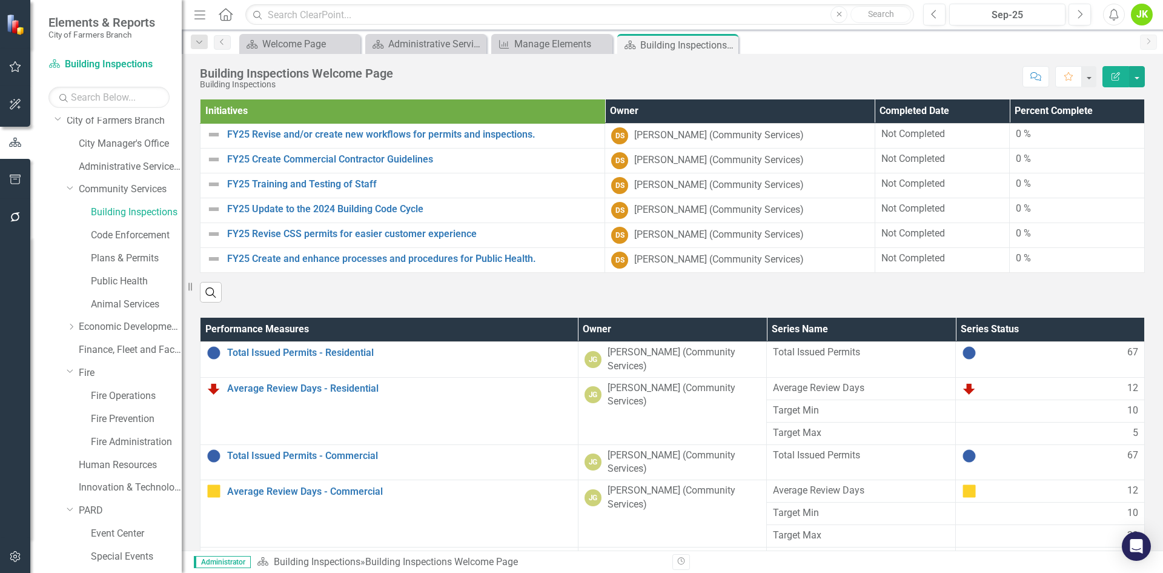
scroll to position [0, 0]
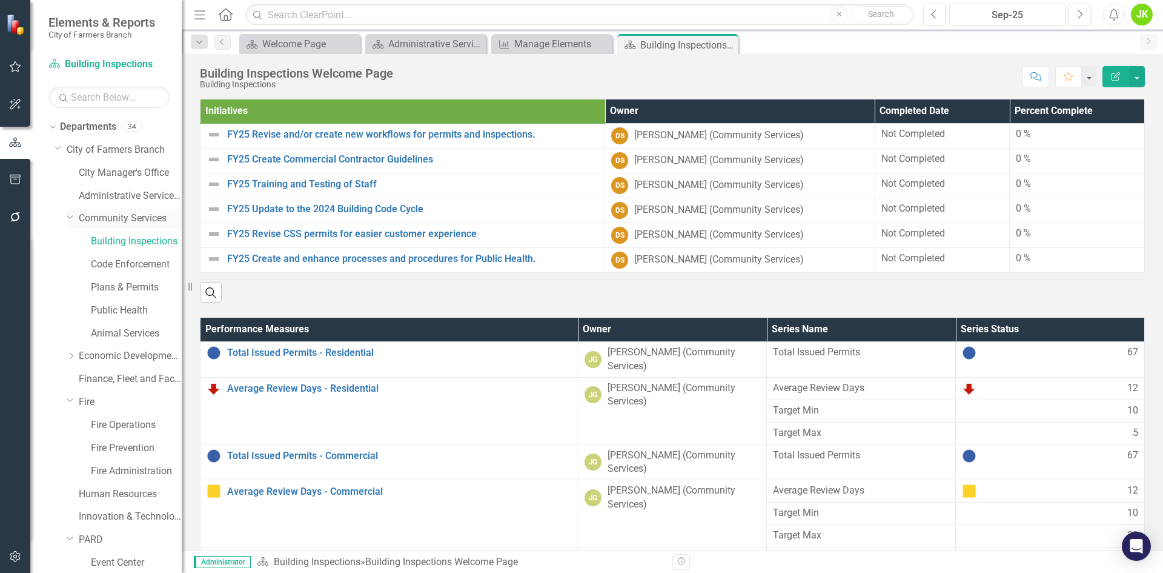
click at [67, 213] on icon "Dropdown" at bounding box center [70, 216] width 7 height 9
click at [76, 239] on div "Dropdown" at bounding box center [73, 241] width 12 height 10
click at [73, 221] on icon "Dropdown" at bounding box center [71, 217] width 9 height 7
click at [78, 351] on div "Dropdown Economic Development, Tourism & Planning" at bounding box center [124, 356] width 115 height 20
click at [70, 352] on icon "Dropdown" at bounding box center [70, 354] width 7 height 9
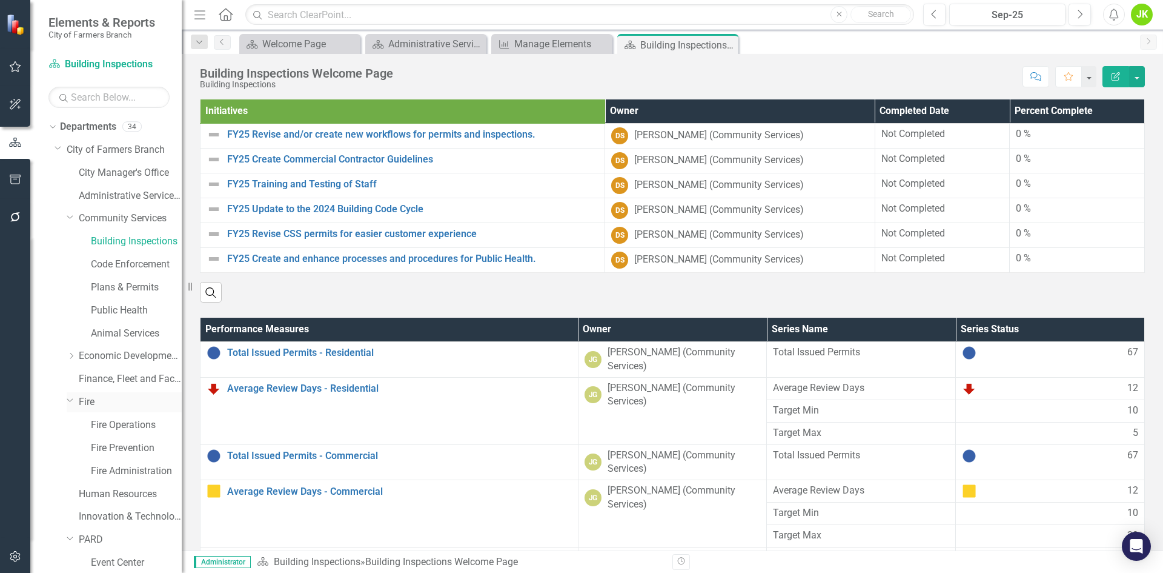
click at [72, 402] on icon "Dropdown" at bounding box center [70, 399] width 7 height 9
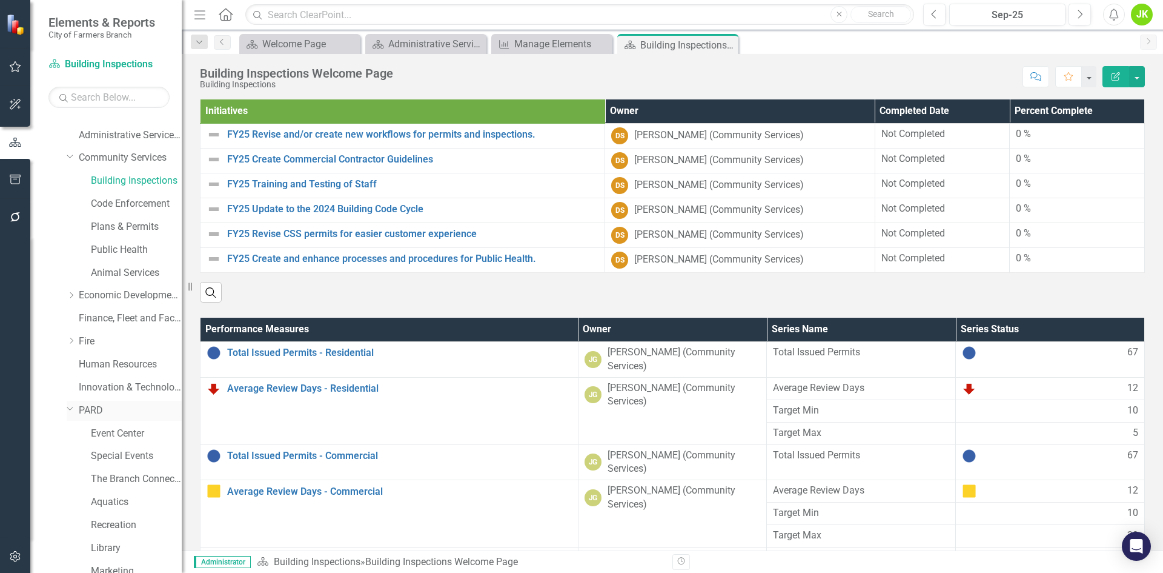
click at [70, 405] on icon "Dropdown" at bounding box center [70, 408] width 7 height 9
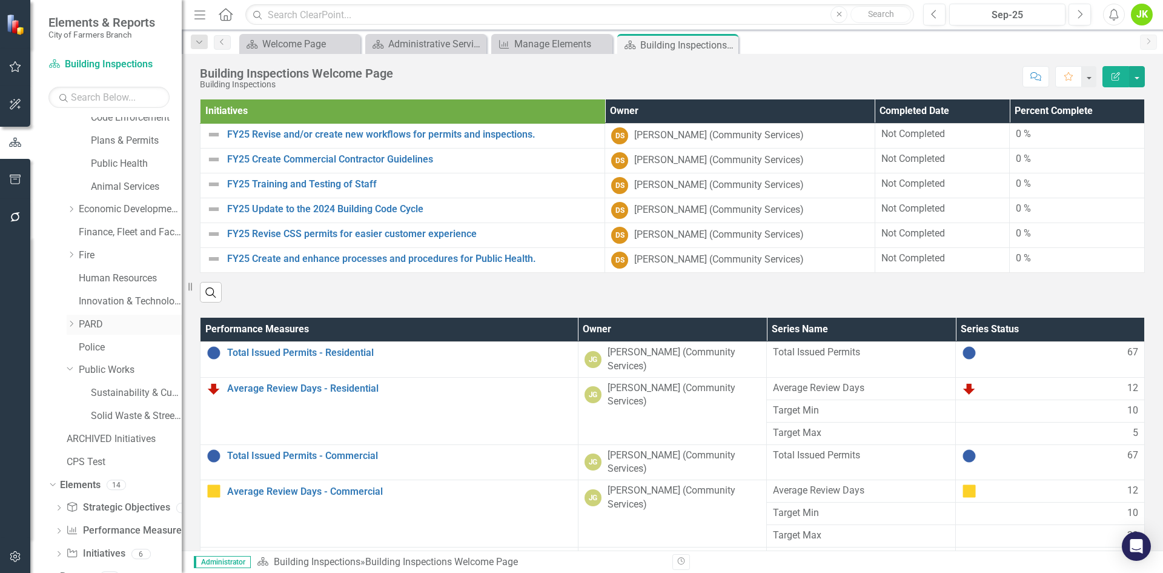
scroll to position [164, 0]
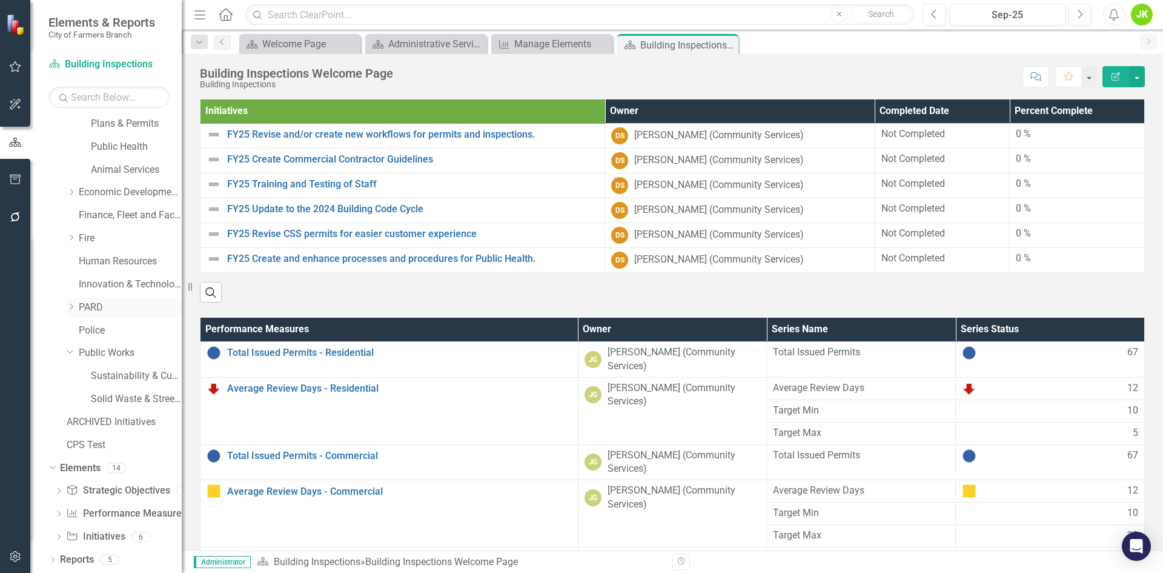
click at [91, 309] on link "PARD" at bounding box center [130, 308] width 103 height 14
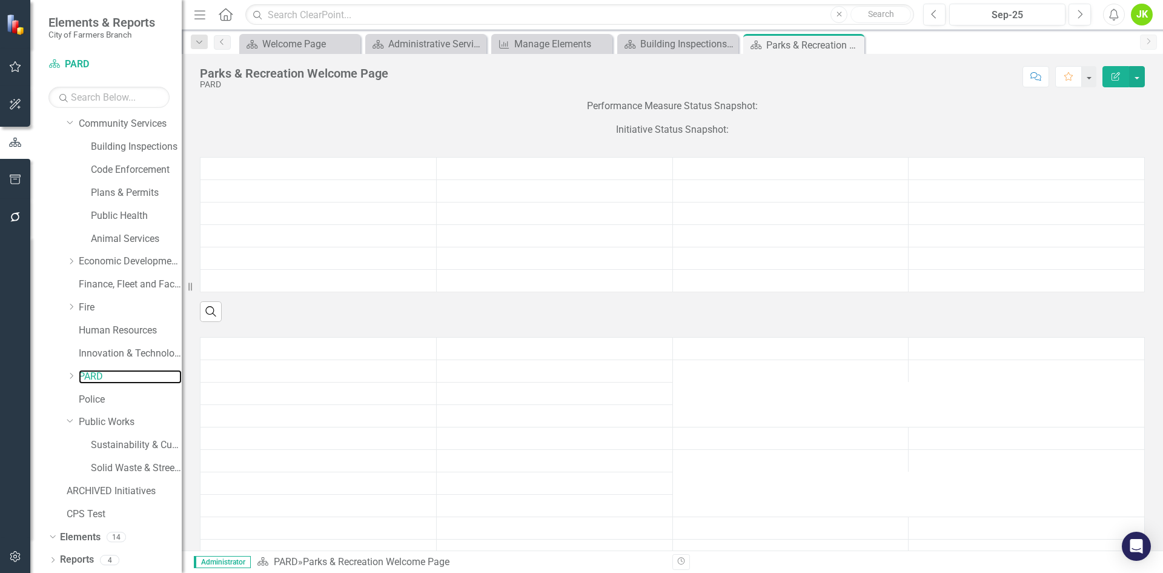
scroll to position [164, 0]
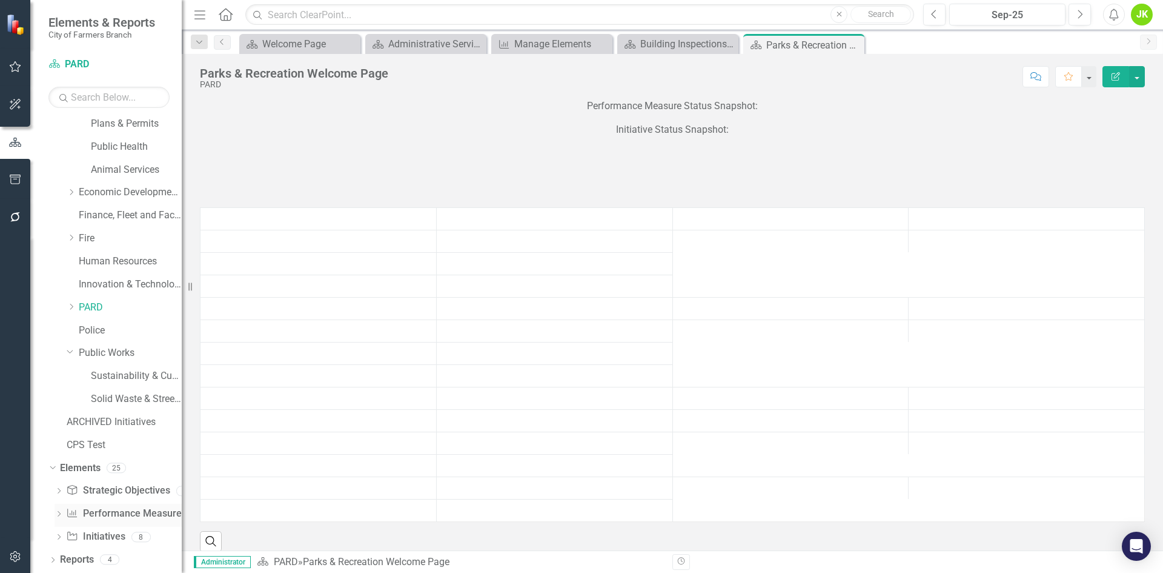
click at [138, 516] on link "Performance Measure Performance Measures" at bounding box center [126, 514] width 120 height 14
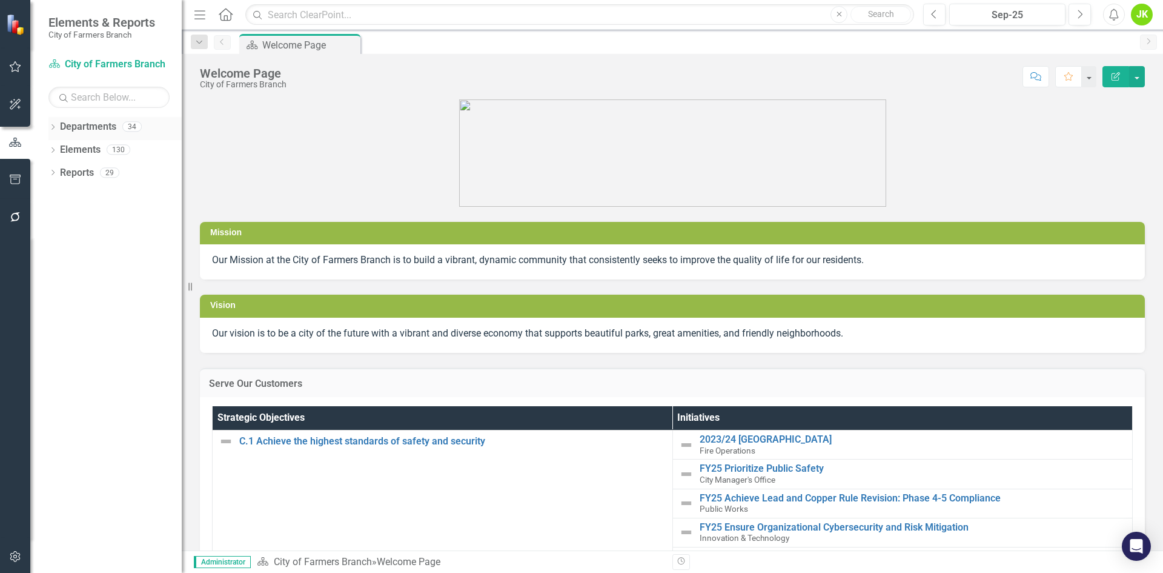
click at [55, 122] on div "Dropdown Departments 34" at bounding box center [114, 128] width 133 height 23
click at [53, 125] on icon "Dropdown" at bounding box center [52, 128] width 8 height 7
click at [63, 150] on icon "Dropdown" at bounding box center [59, 148] width 9 height 7
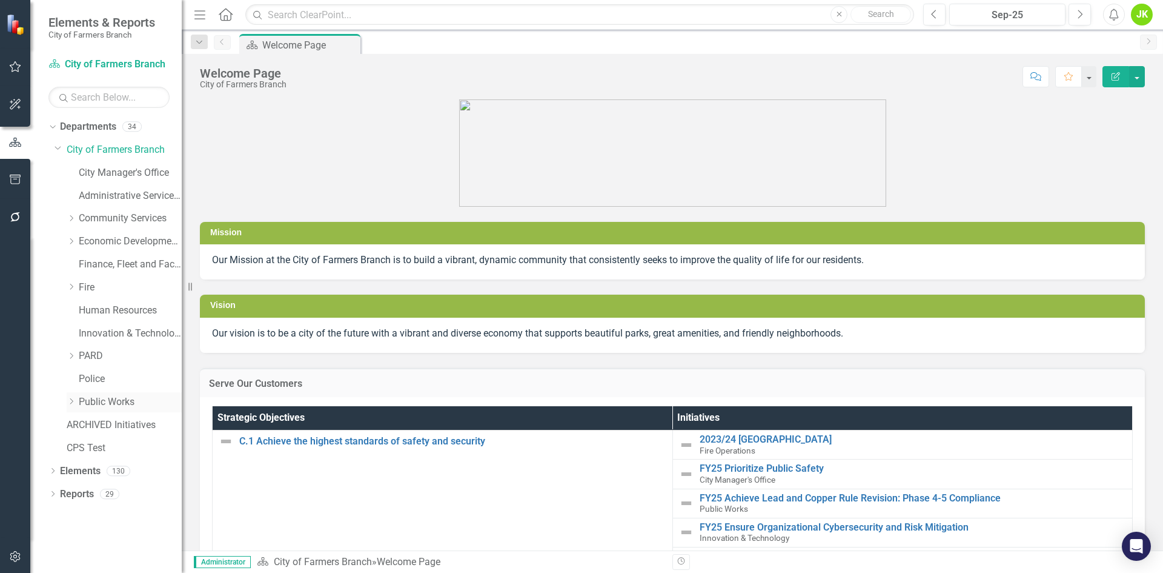
click at [70, 397] on div "Dropdown" at bounding box center [71, 402] width 9 height 10
click at [56, 514] on div "Dropdown" at bounding box center [52, 518] width 8 height 10
click at [71, 219] on icon at bounding box center [71, 218] width 3 height 6
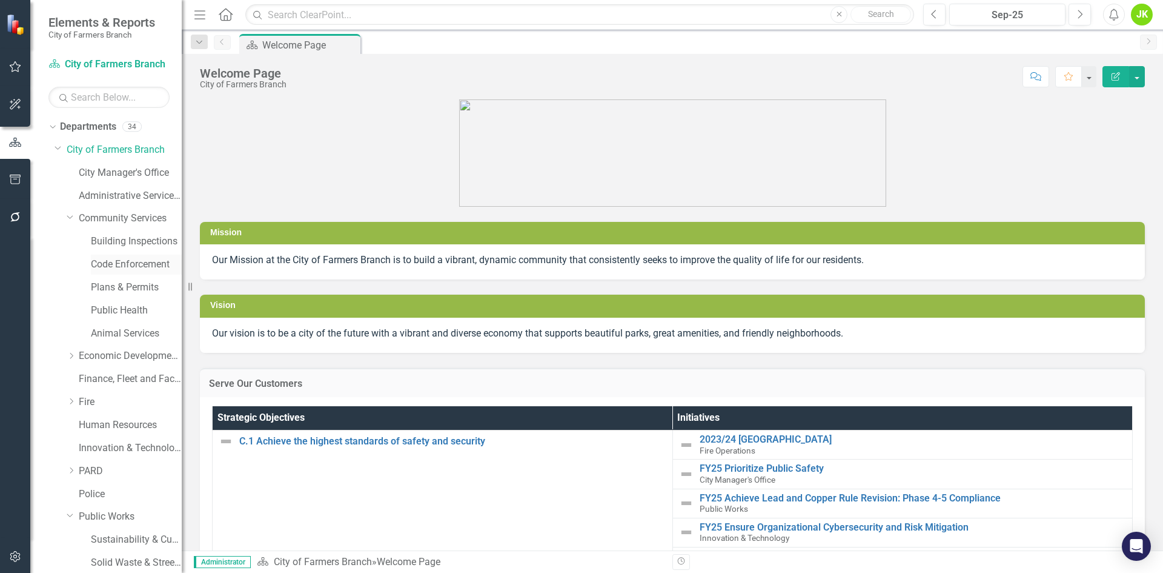
click at [123, 267] on link "Code Enforcement" at bounding box center [136, 265] width 91 height 14
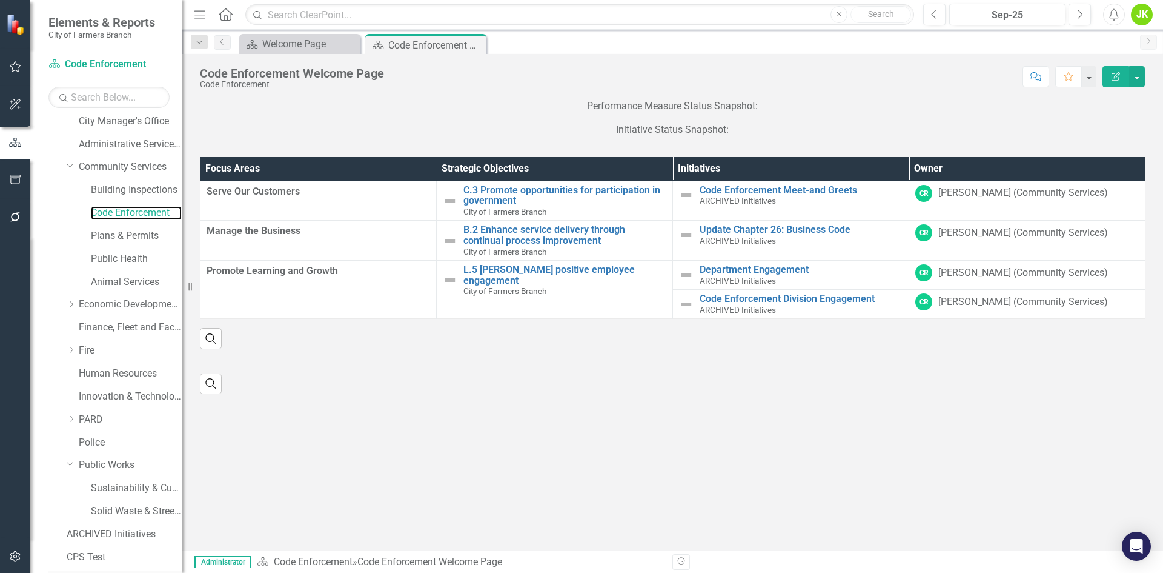
scroll to position [164, 0]
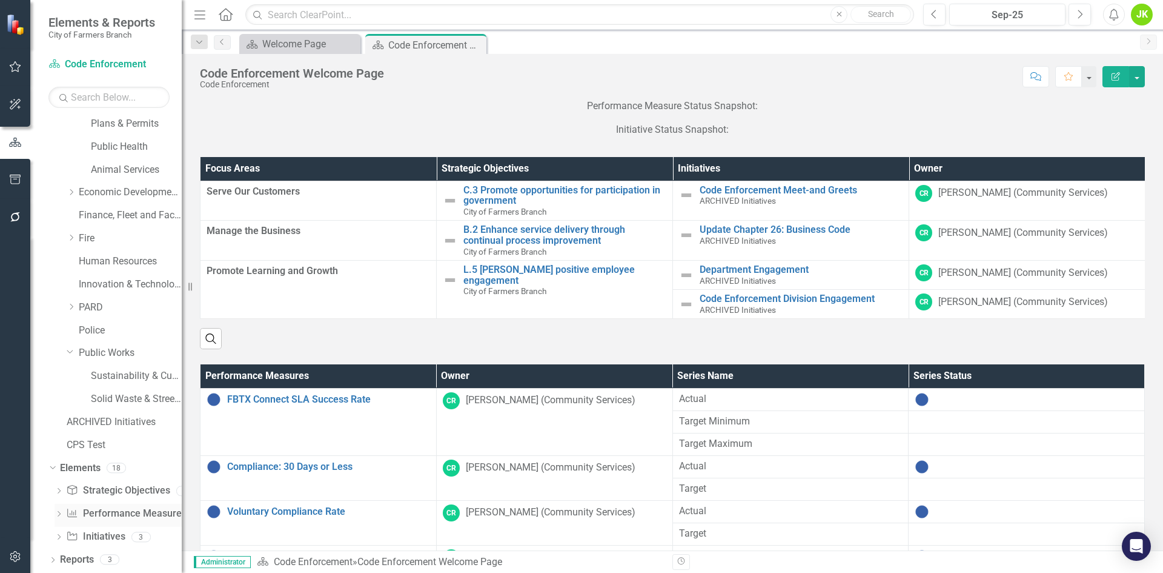
click at [118, 512] on link "Performance Measure Performance Measures" at bounding box center [126, 514] width 120 height 14
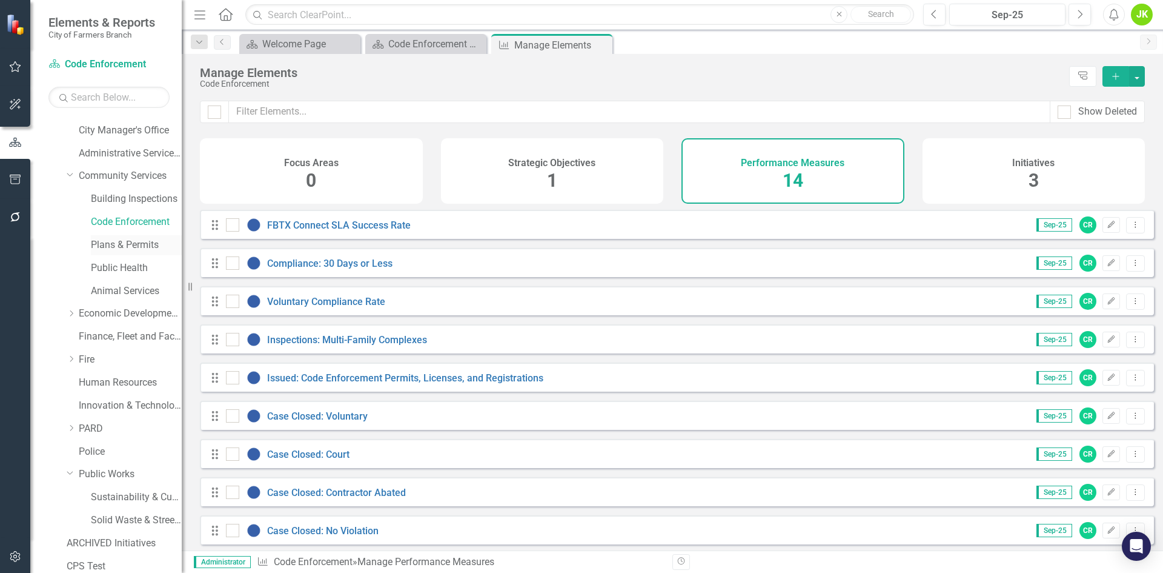
click at [124, 247] on link "Plans & Permits" at bounding box center [136, 245] width 91 height 14
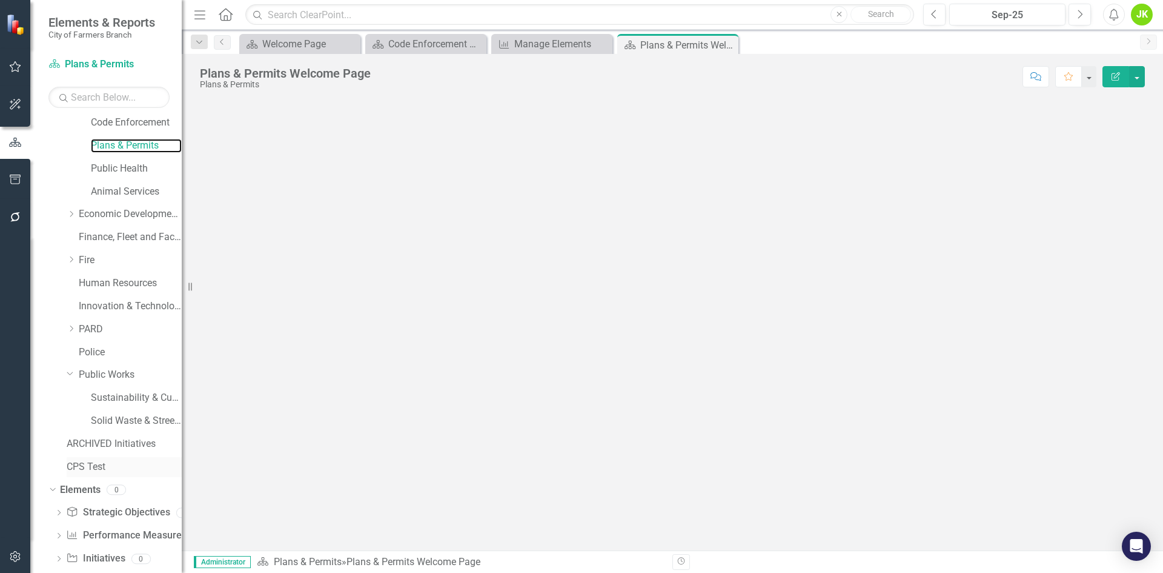
scroll to position [164, 0]
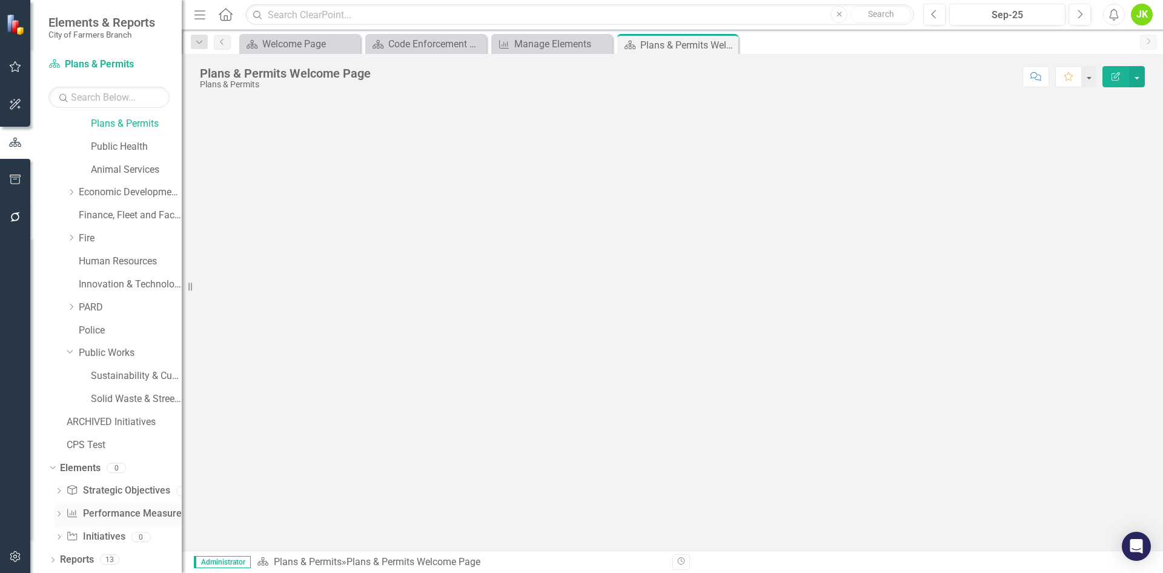
click at [112, 509] on link "Performance Measure Performance Measures" at bounding box center [126, 514] width 120 height 14
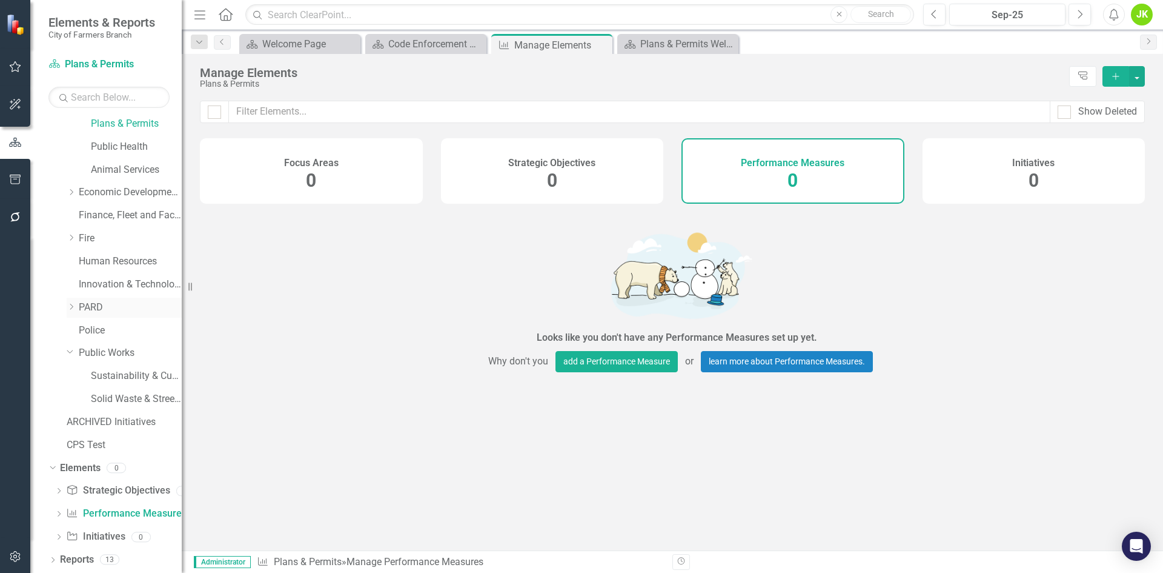
click at [71, 304] on icon at bounding box center [71, 307] width 3 height 6
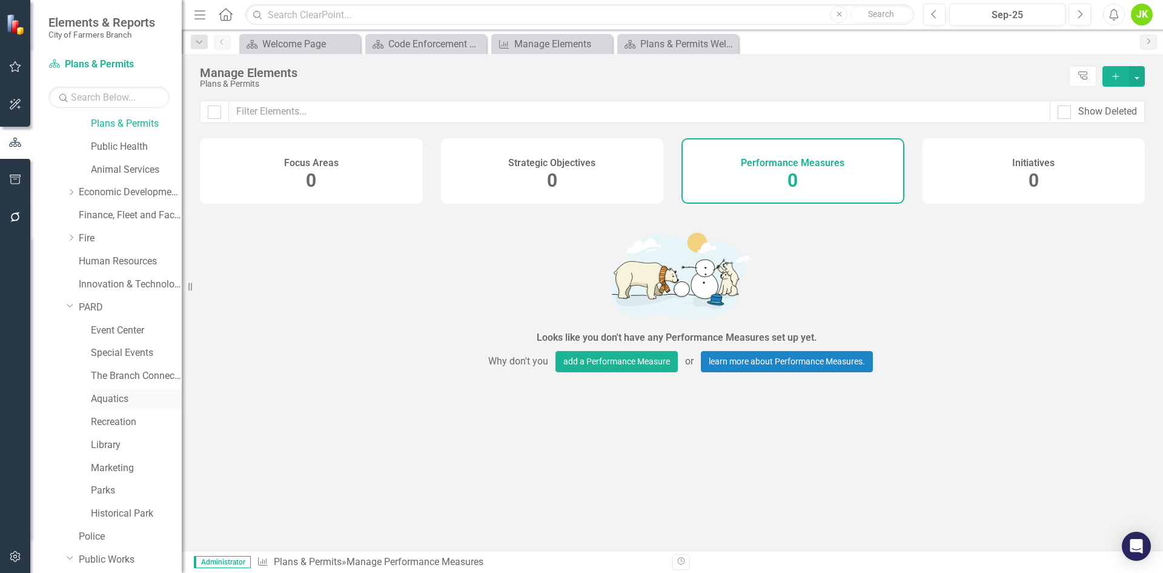
scroll to position [224, 0]
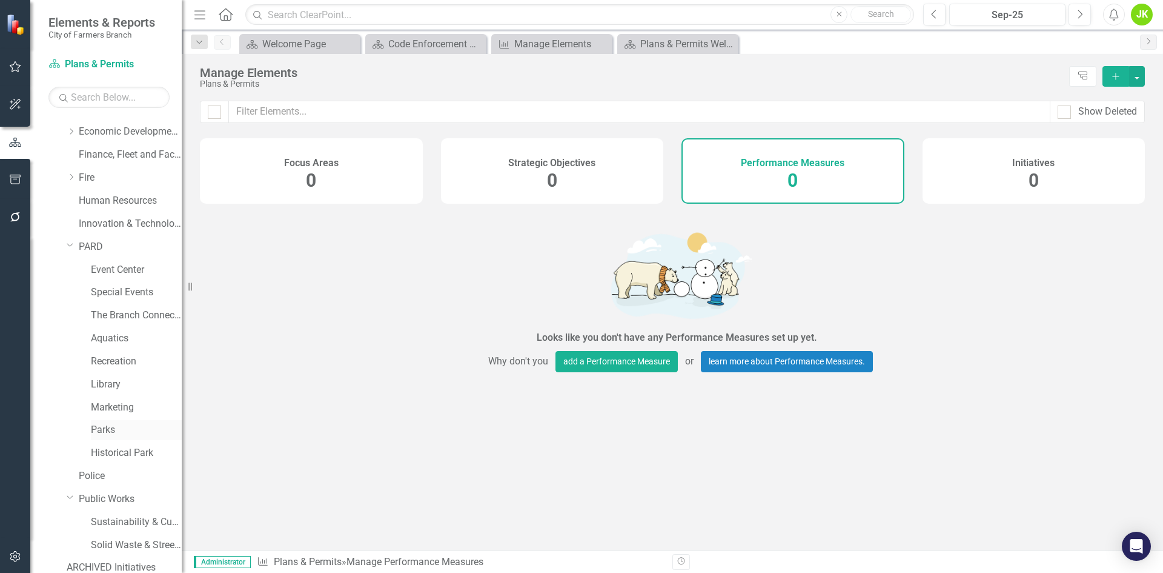
click at [100, 427] on link "Parks" at bounding box center [136, 430] width 91 height 14
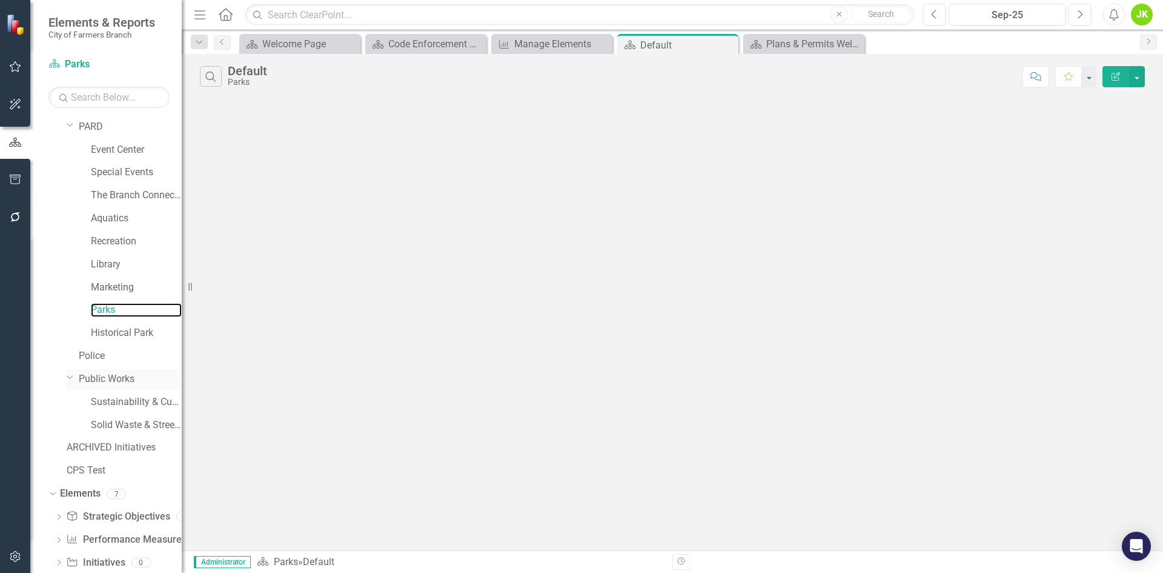
scroll to position [345, 0]
click at [114, 533] on link "Performance Measure Performance Measures" at bounding box center [126, 538] width 120 height 14
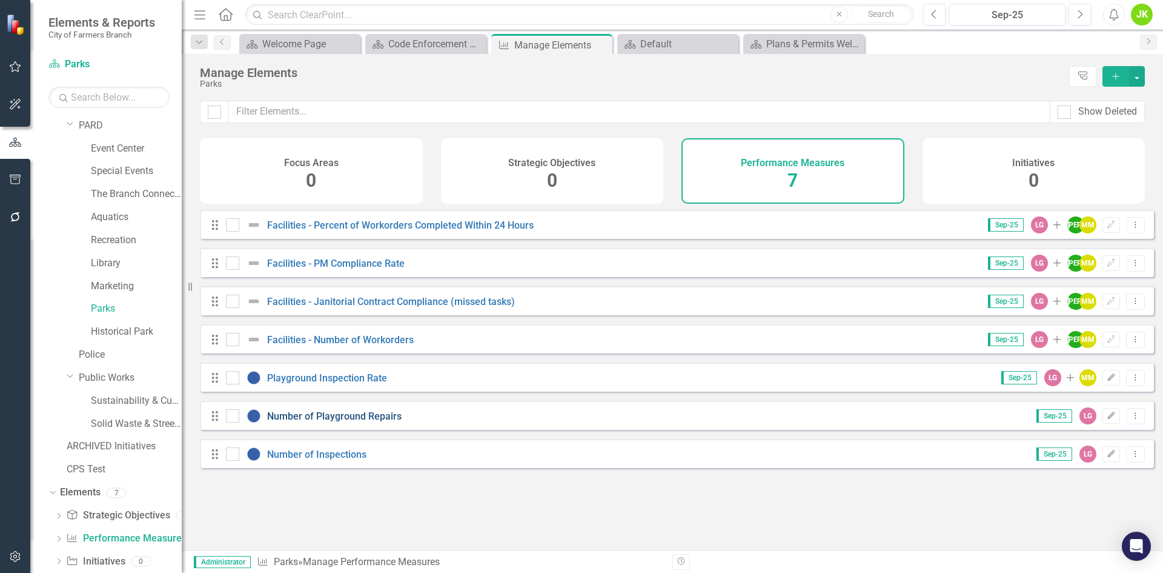
click at [330, 422] on link "Number of Playground Repairs" at bounding box center [334, 416] width 135 height 12
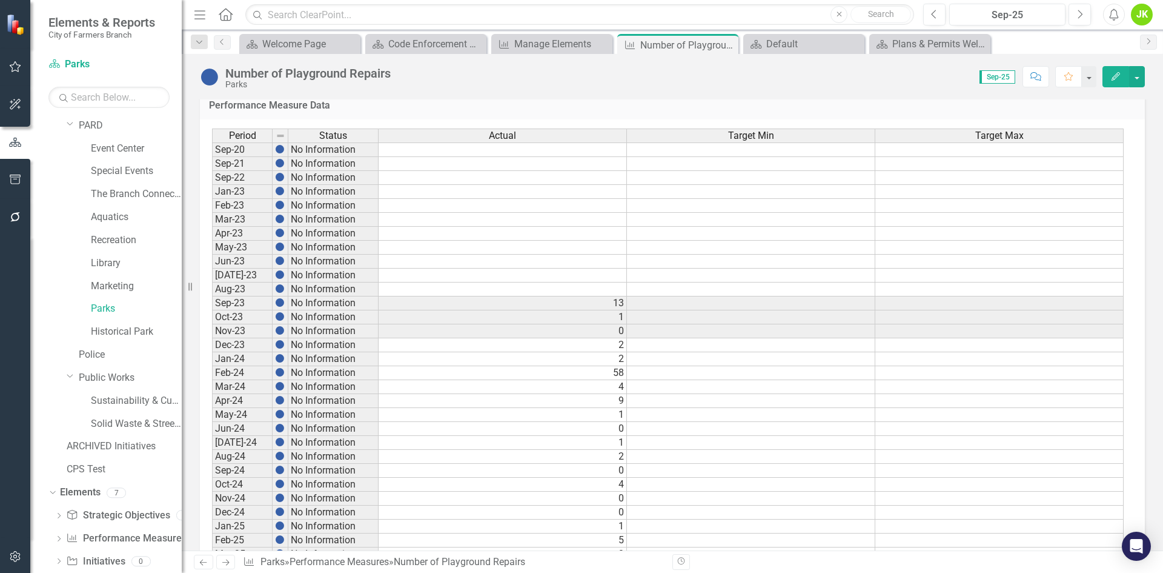
scroll to position [536, 0]
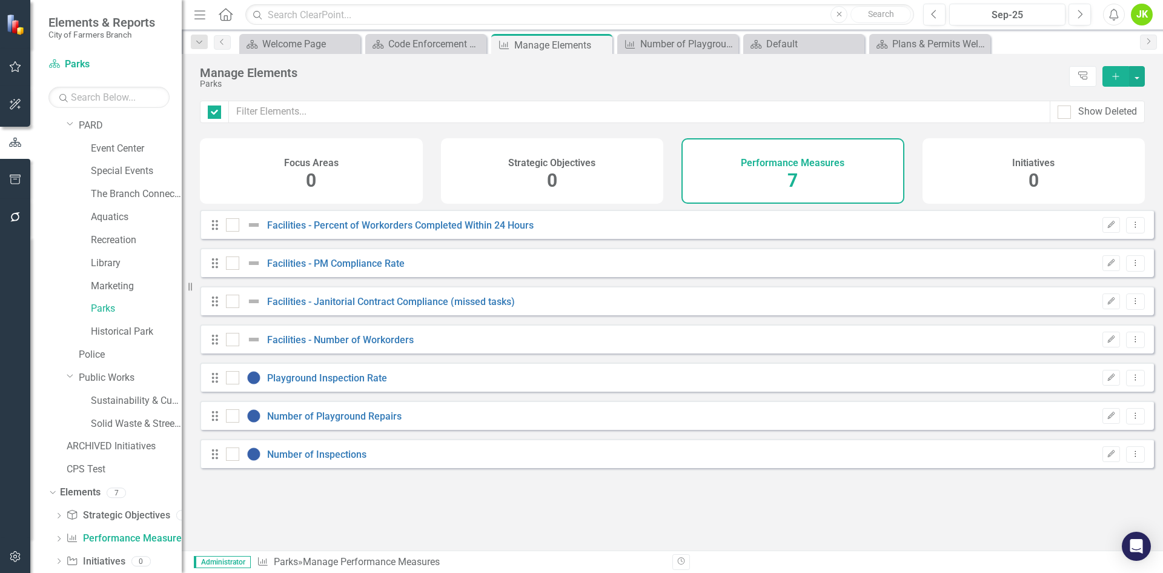
checkbox input "false"
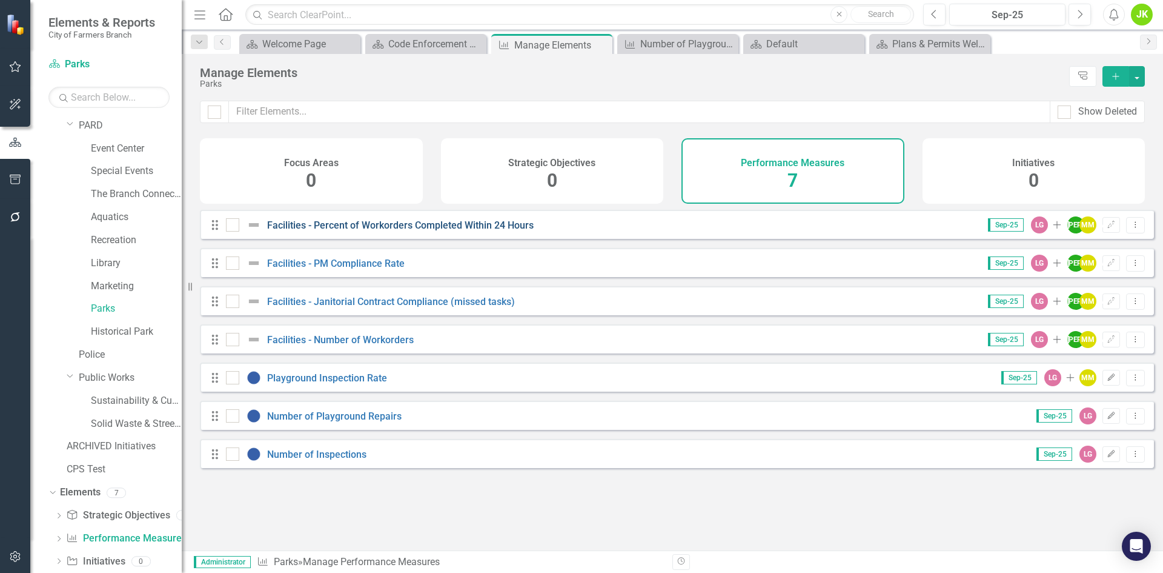
click at [436, 231] on link "Facilities - Percent of Workorders Completed Within 24 Hours" at bounding box center [400, 225] width 267 height 12
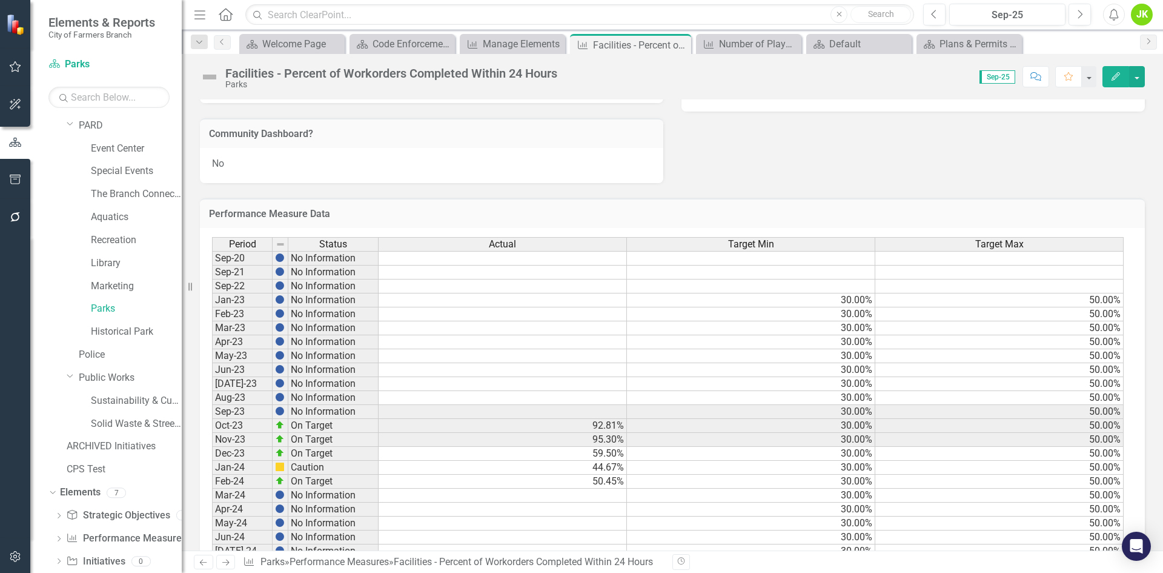
scroll to position [536, 0]
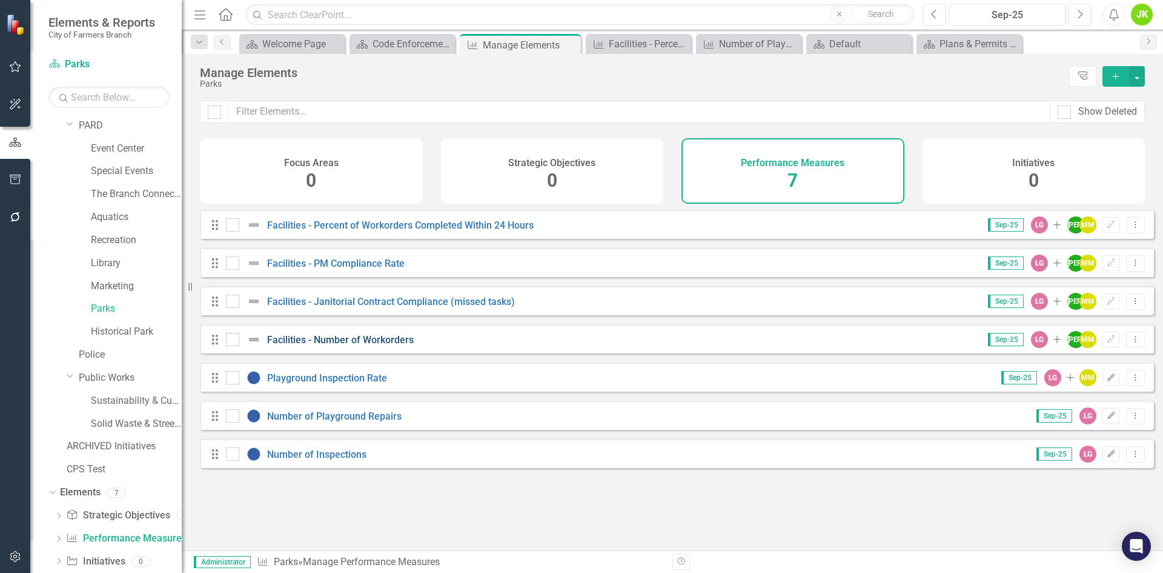
click at [373, 345] on link "Facilities - Number of Workorders" at bounding box center [340, 340] width 147 height 12
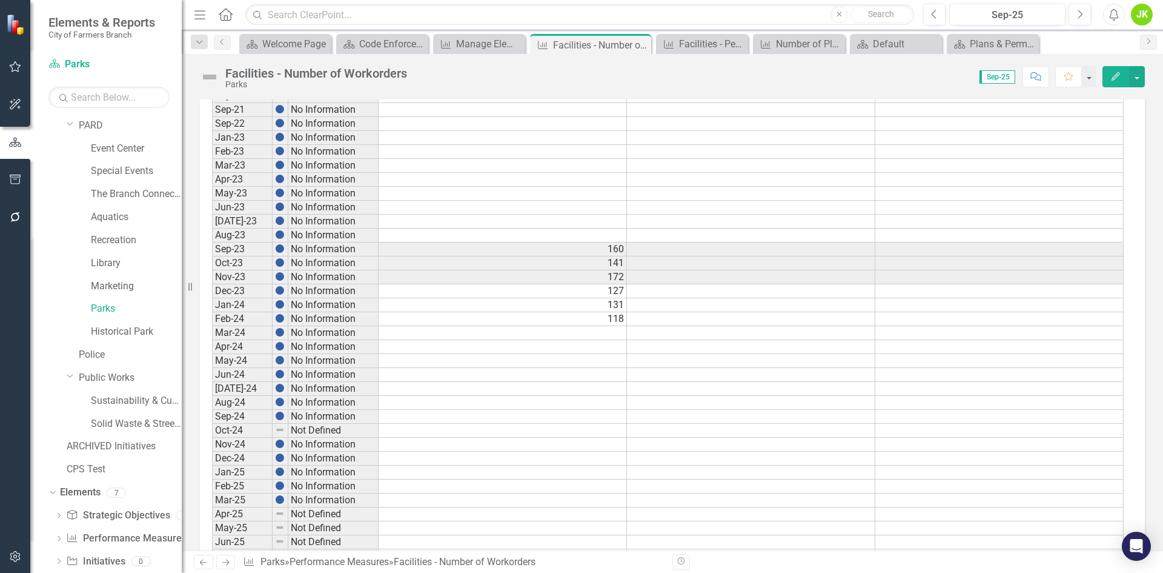
scroll to position [536, 0]
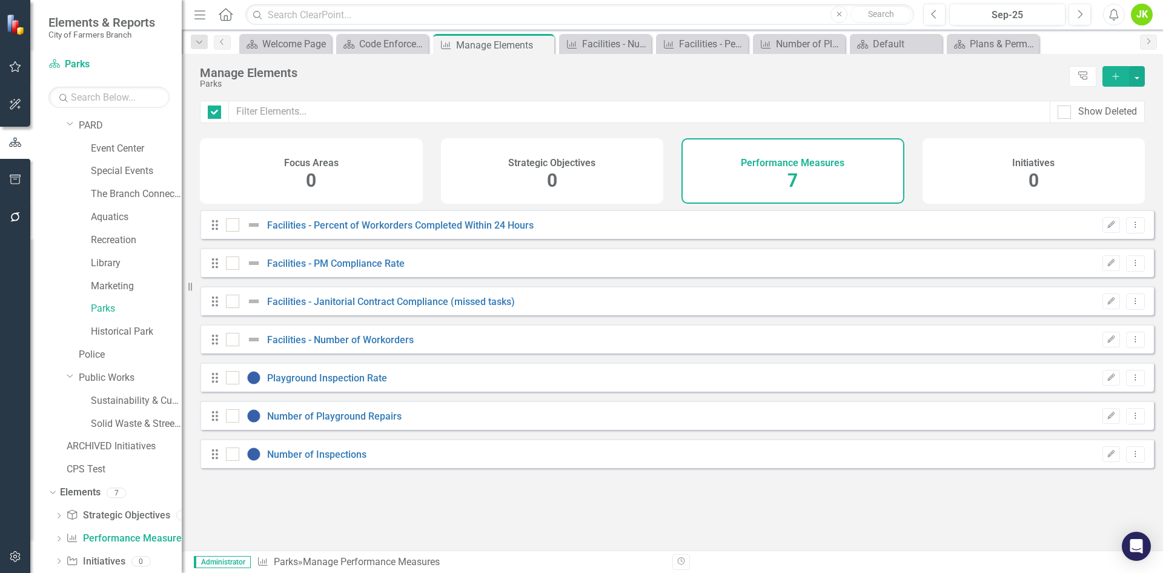
checkbox input "false"
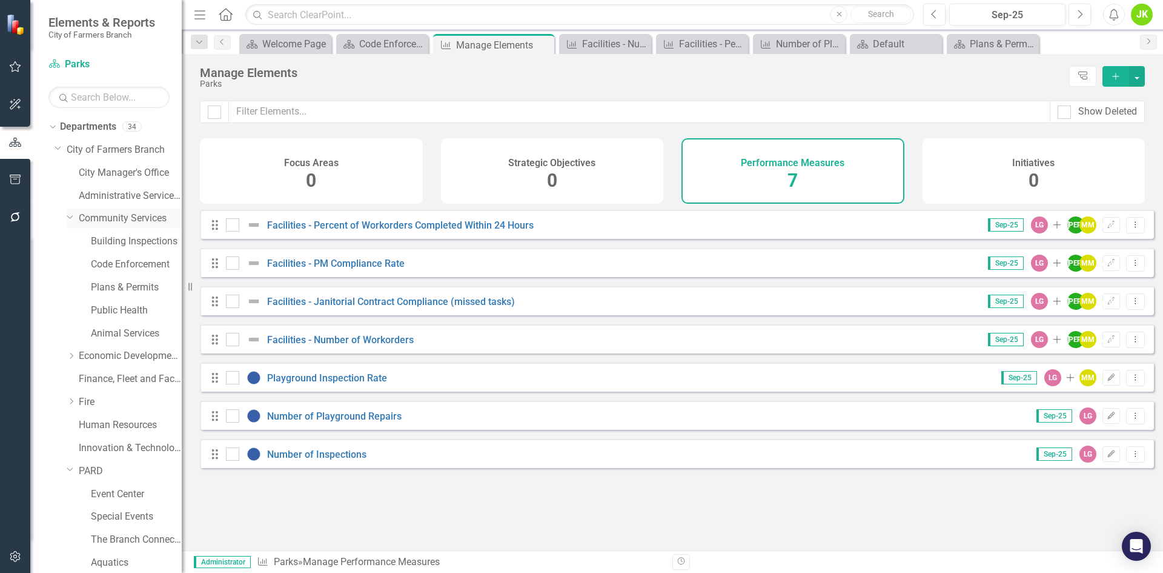
click at [73, 211] on div "Dropdown Community Services" at bounding box center [124, 218] width 115 height 20
click at [68, 217] on icon "Dropdown" at bounding box center [70, 216] width 7 height 9
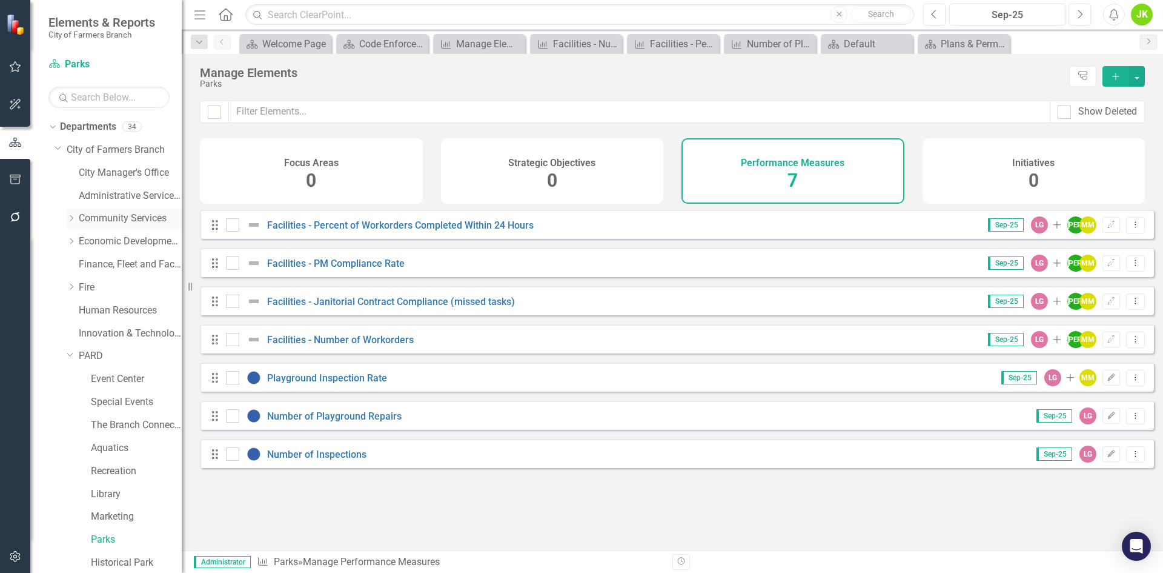
click at [68, 217] on icon "Dropdown" at bounding box center [71, 217] width 9 height 7
click at [133, 244] on link "Building Inspections" at bounding box center [136, 241] width 91 height 14
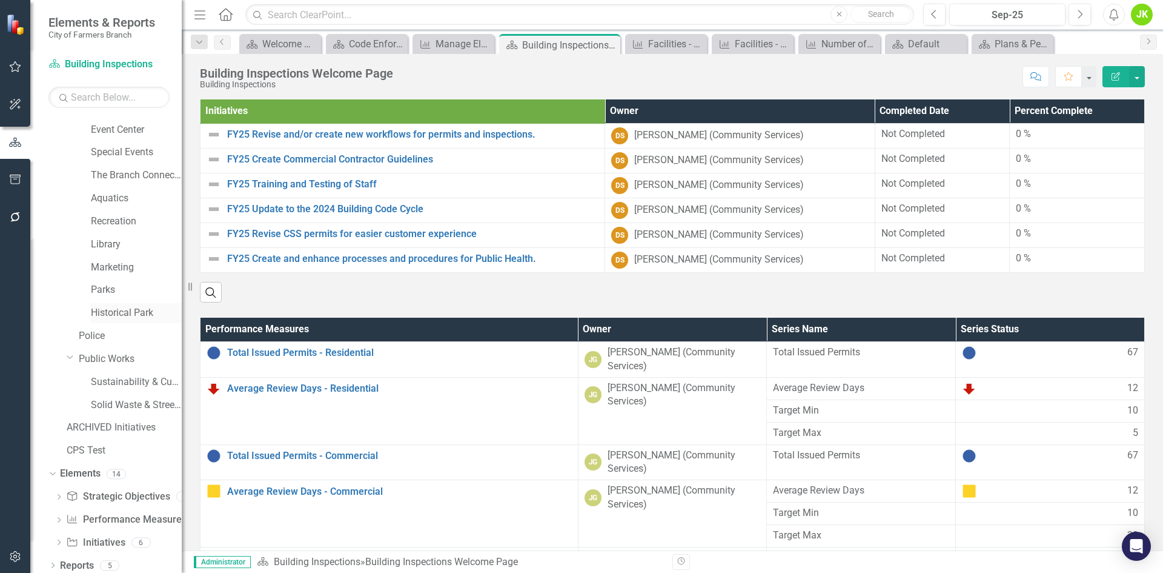
scroll to position [370, 0]
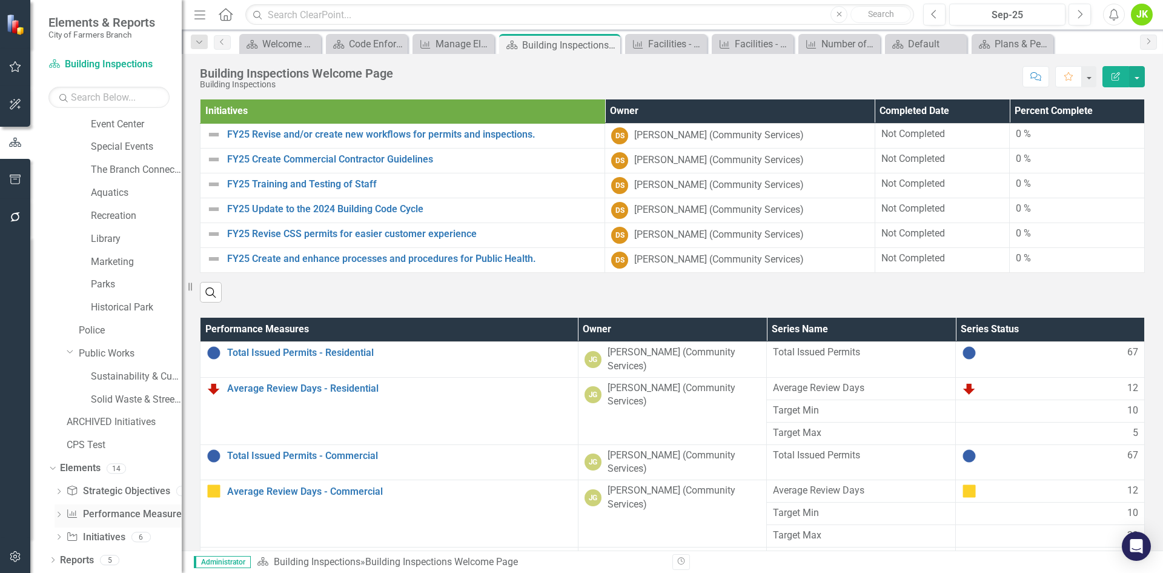
click at [124, 508] on link "Performance Measure Performance Measures" at bounding box center [126, 514] width 120 height 14
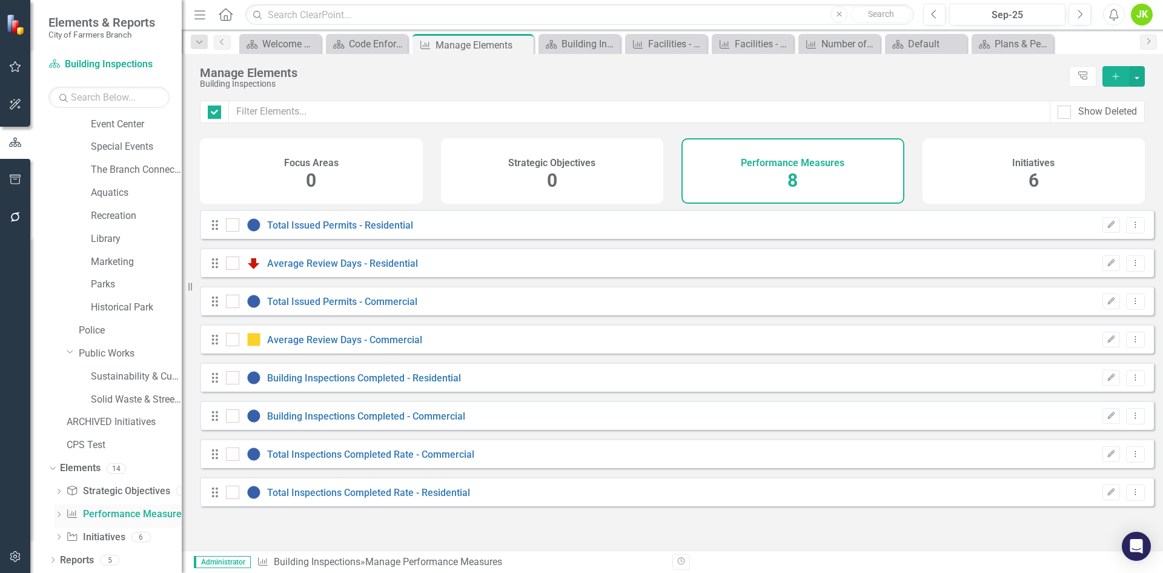
checkbox input "false"
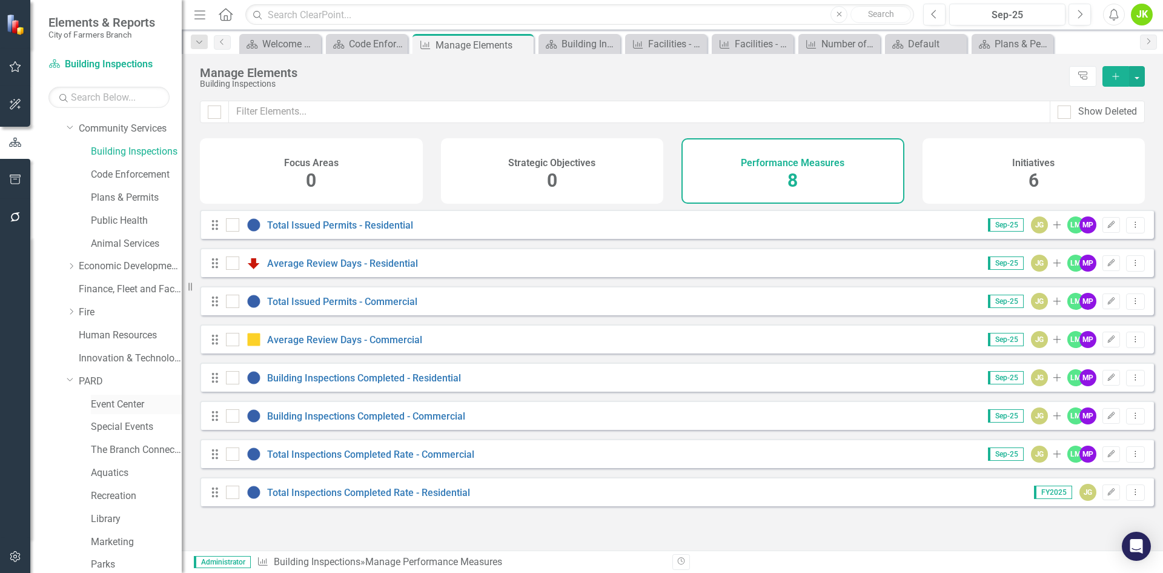
scroll to position [67, 0]
click at [122, 194] on link "Code Enforcement" at bounding box center [136, 198] width 91 height 14
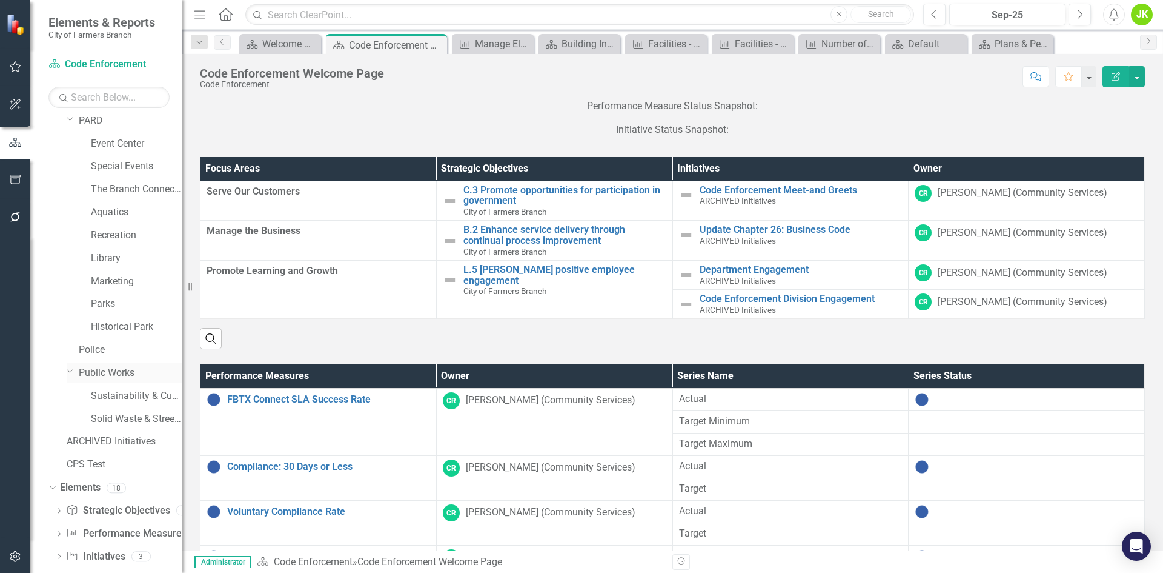
scroll to position [370, 0]
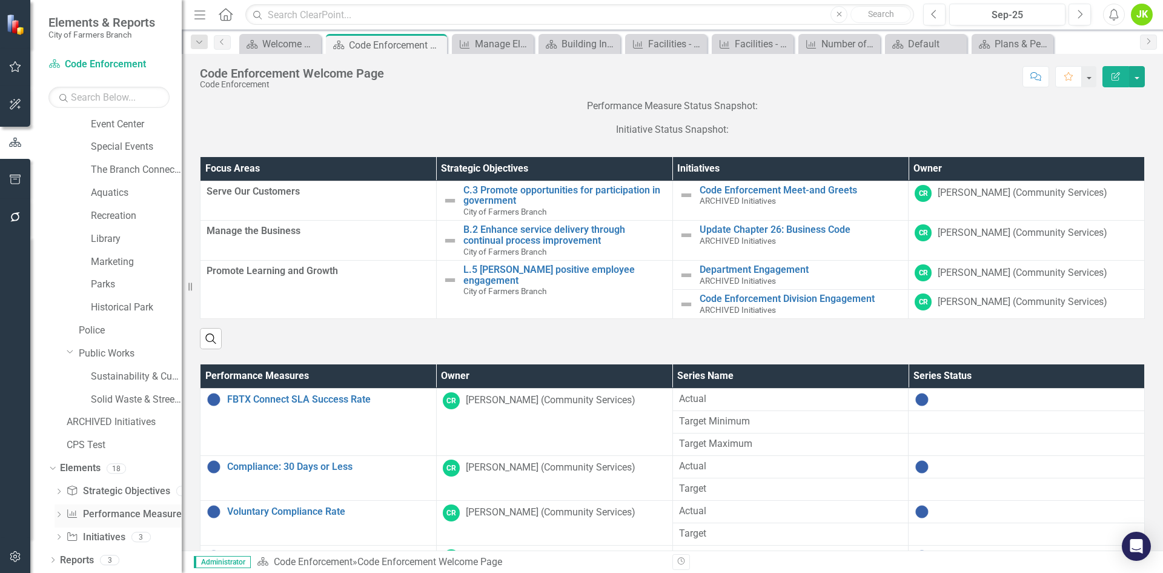
click at [131, 513] on link "Performance Measure Performance Measures" at bounding box center [126, 514] width 120 height 14
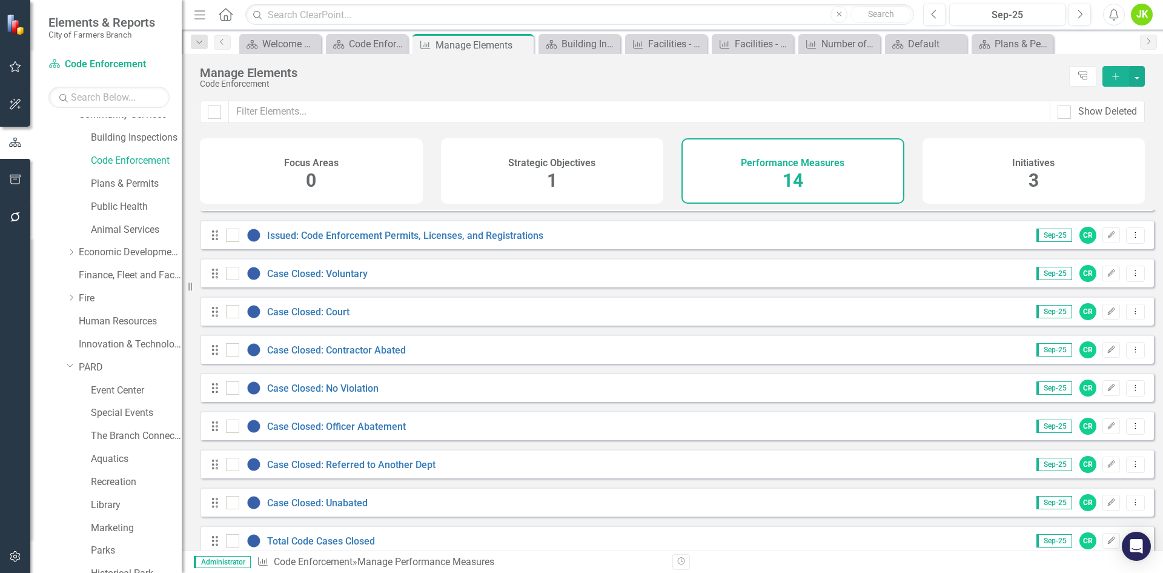
scroll to position [67, 0]
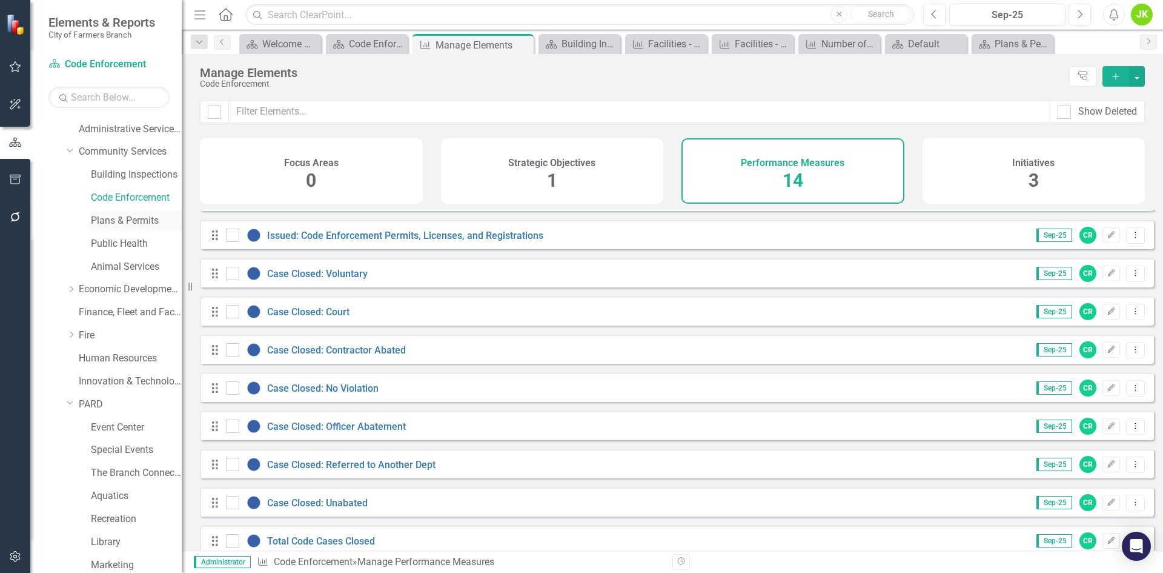
click at [130, 221] on link "Plans & Permits" at bounding box center [136, 221] width 91 height 14
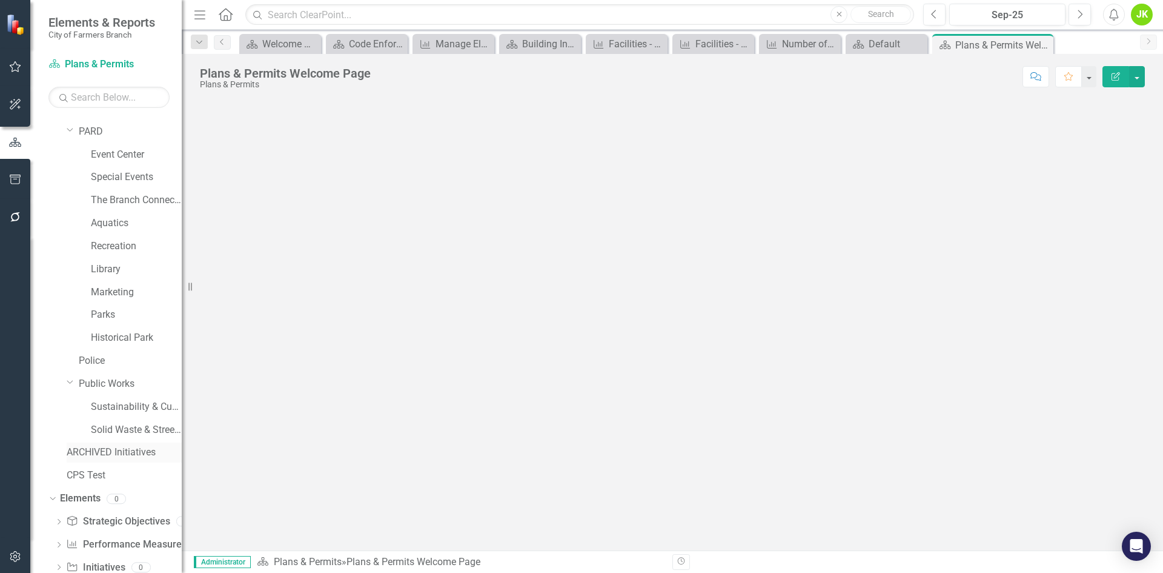
scroll to position [370, 0]
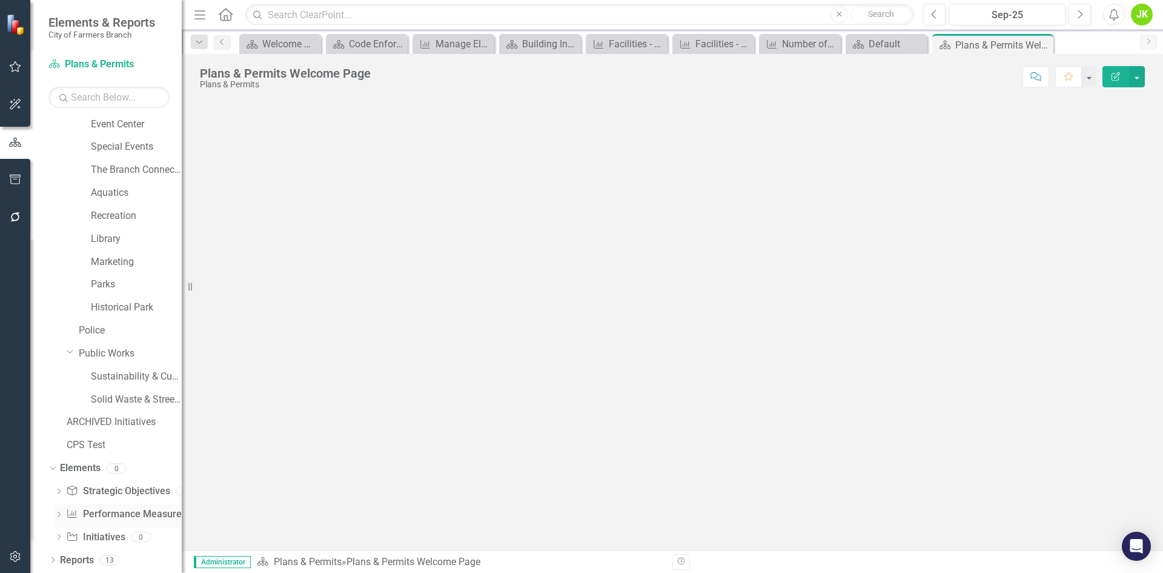
click at [130, 514] on link "Performance Measure Performance Measures" at bounding box center [126, 514] width 120 height 14
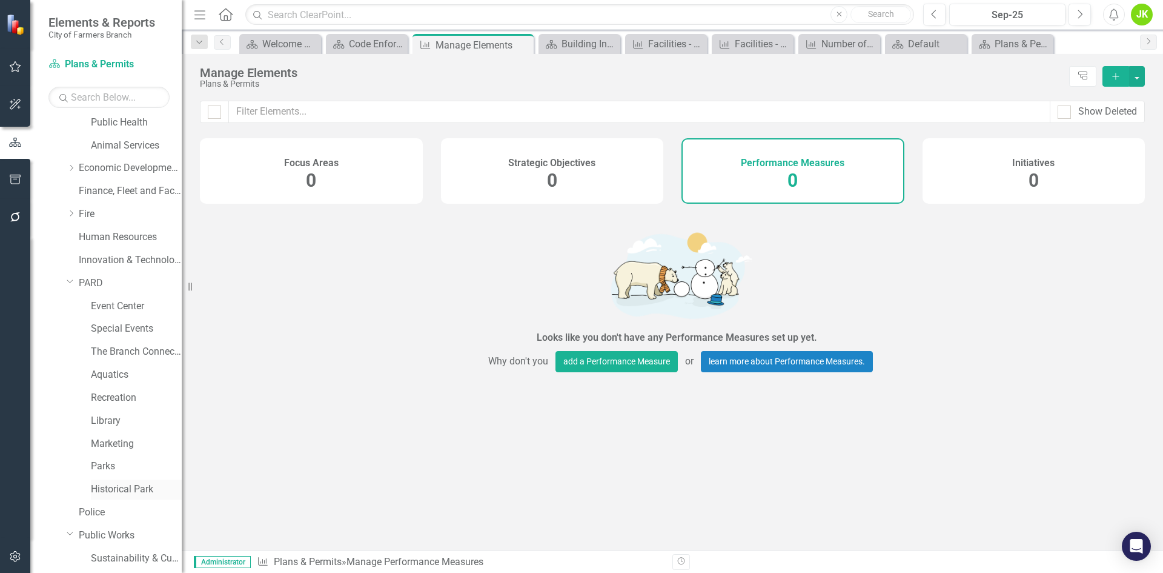
scroll to position [67, 0]
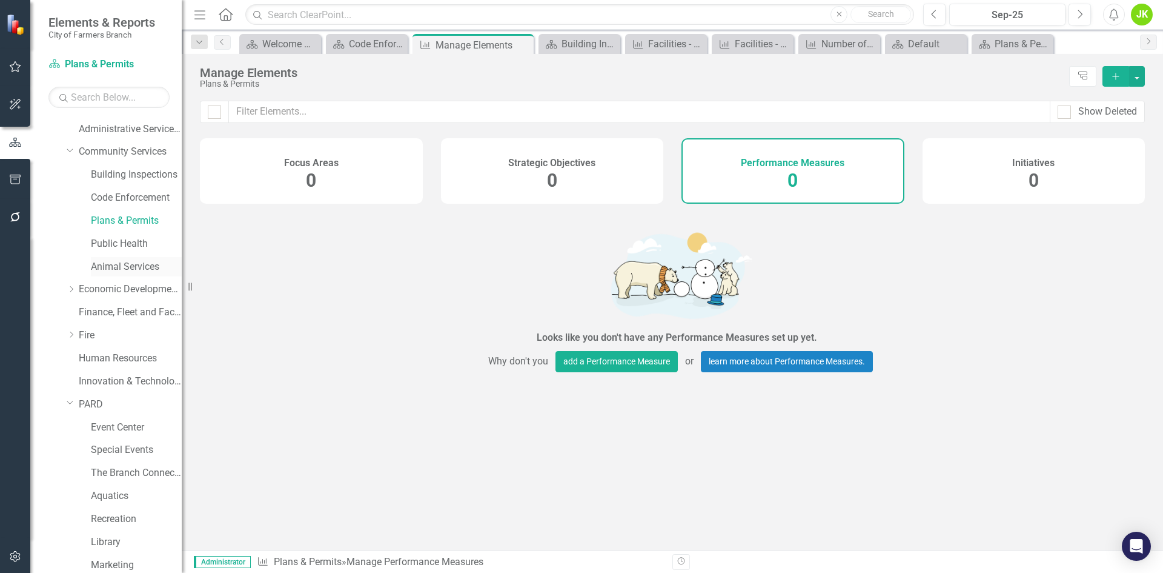
click at [113, 269] on link "Animal Services" at bounding box center [136, 267] width 91 height 14
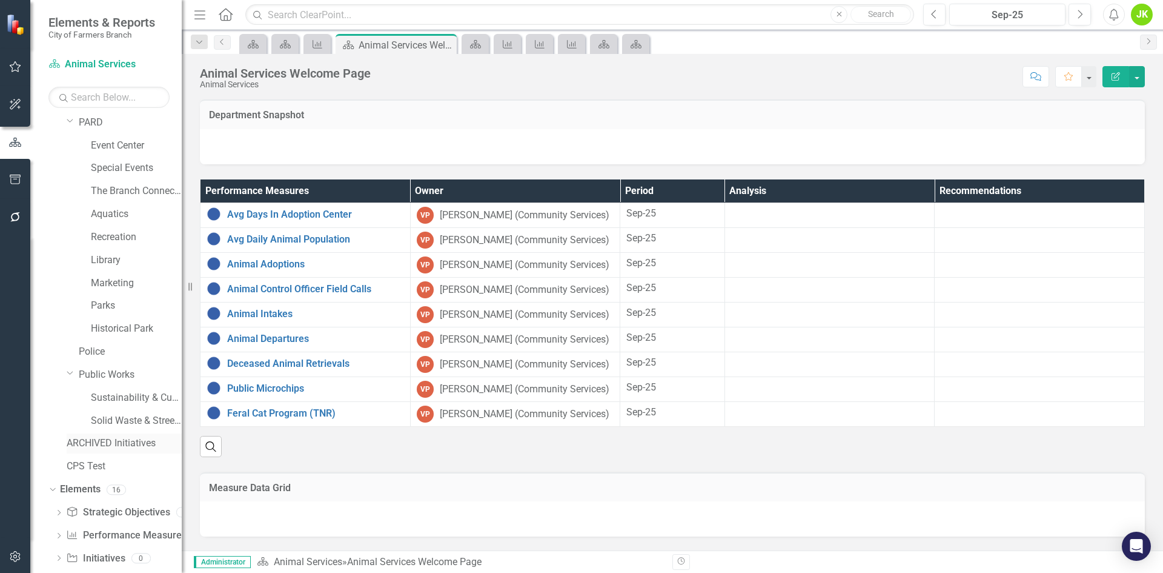
scroll to position [370, 0]
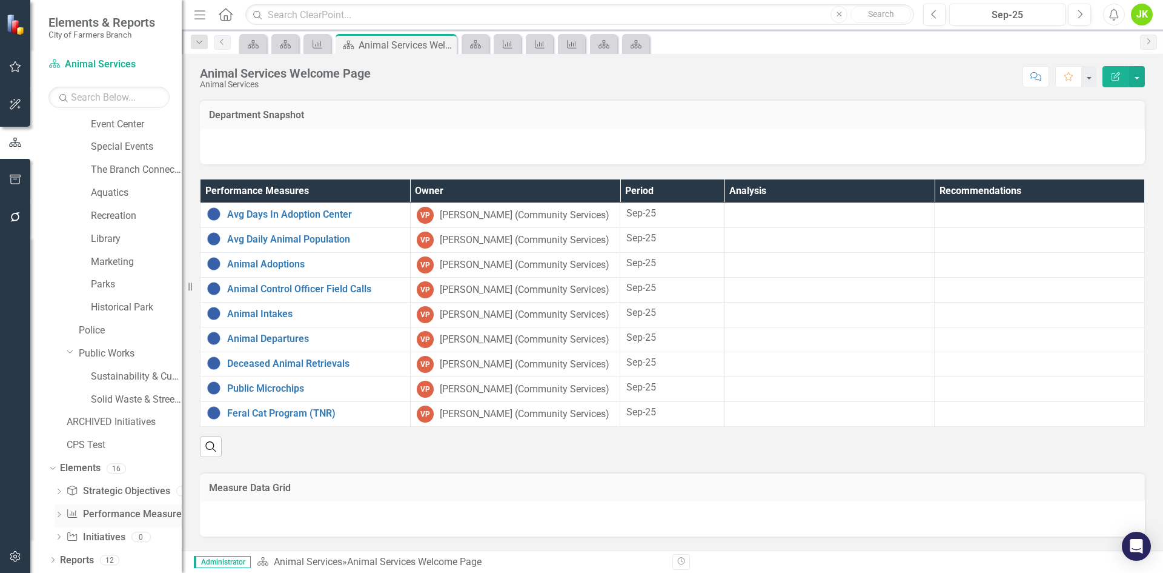
click at [122, 511] on link "Performance Measure Performance Measures" at bounding box center [126, 514] width 120 height 14
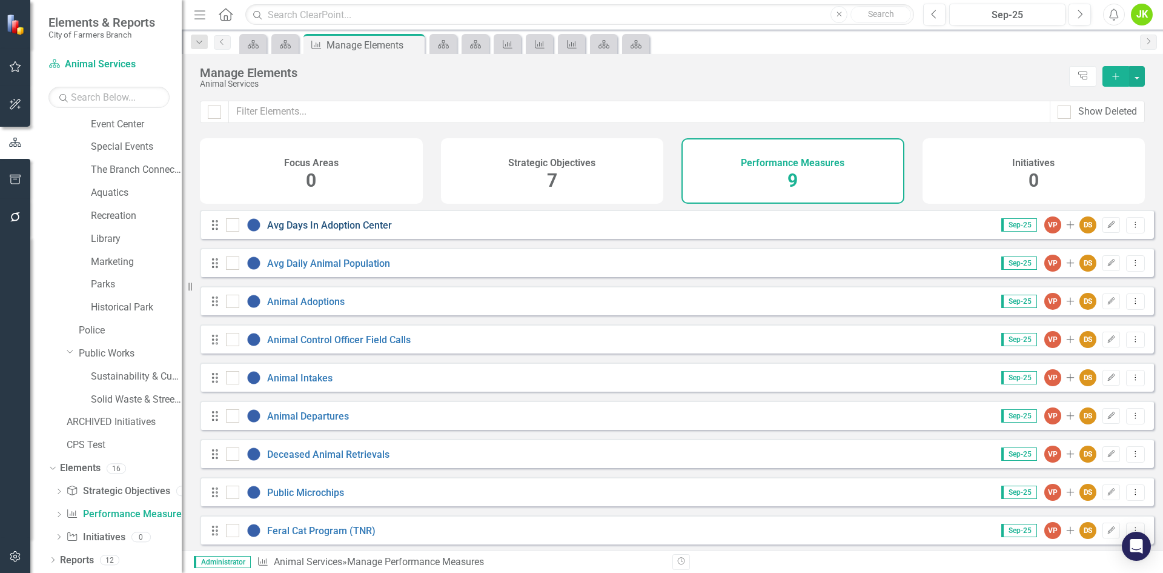
click at [357, 231] on link "Avg Days In Adoption Center" at bounding box center [329, 225] width 125 height 12
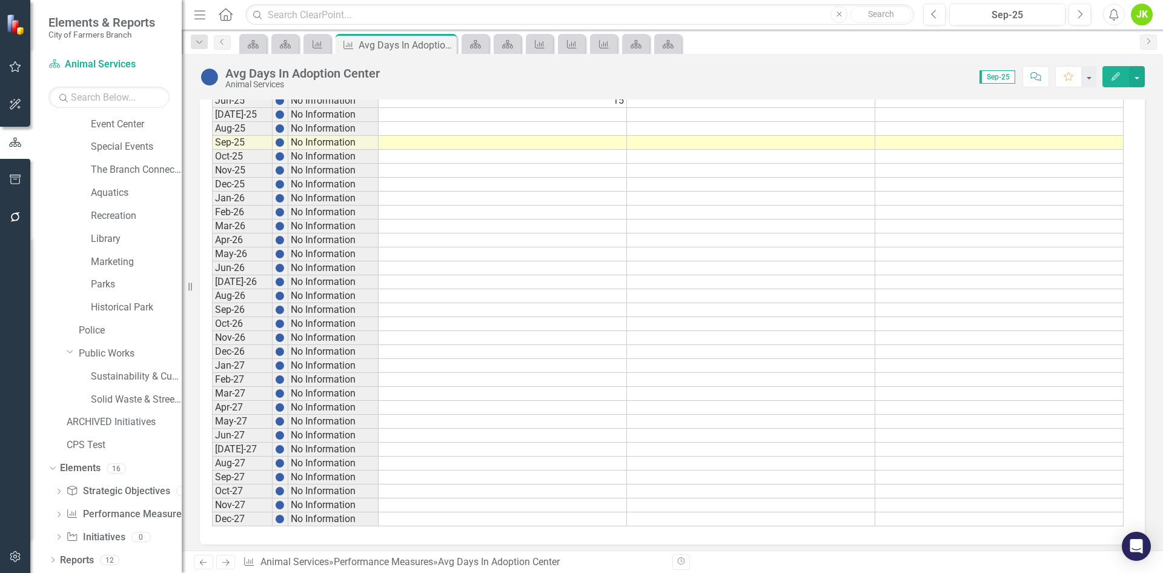
scroll to position [945, 0]
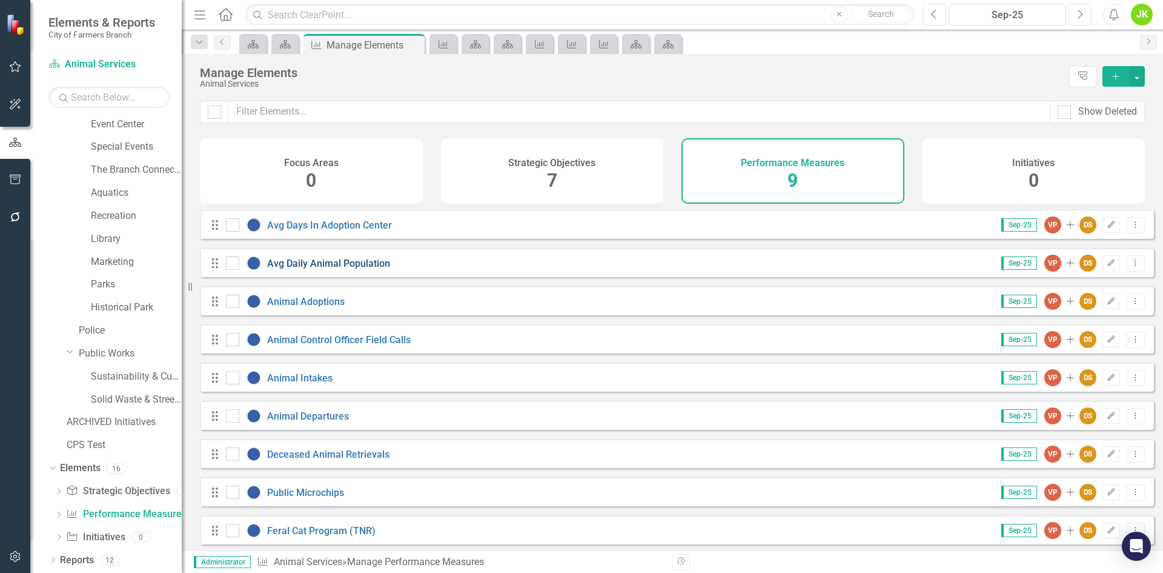
click at [356, 269] on link "Avg Daily Animal Population" at bounding box center [328, 264] width 123 height 12
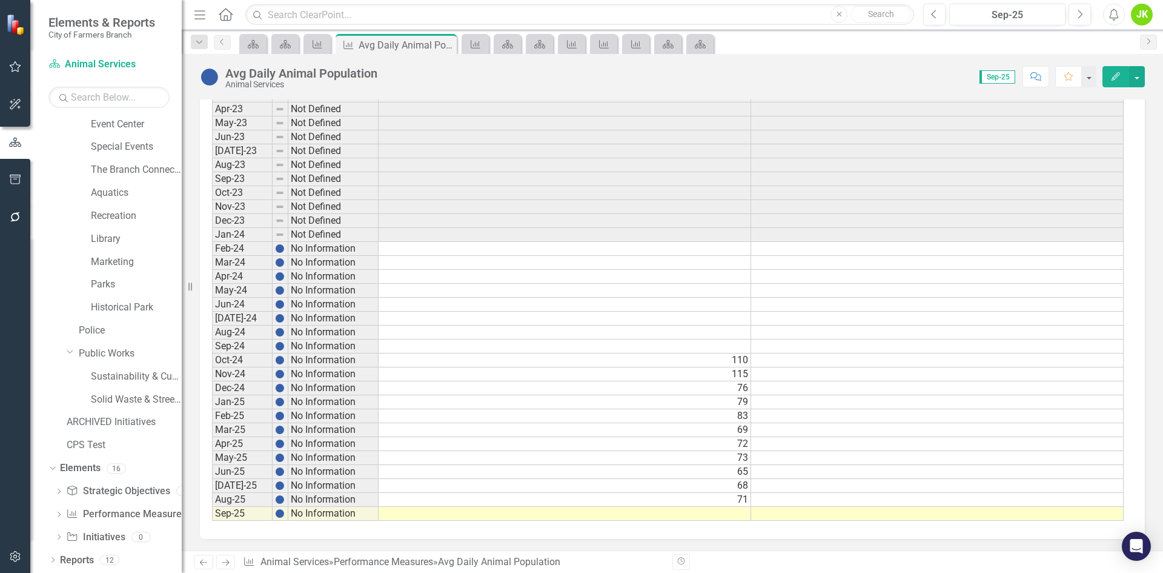
scroll to position [582, 0]
